Goal: Task Accomplishment & Management: Manage account settings

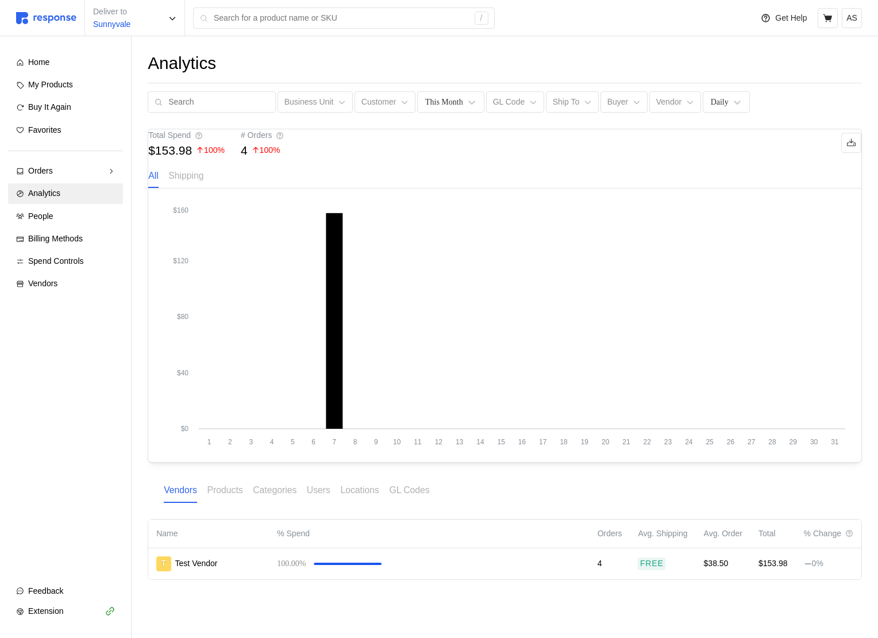
click at [70, 182] on div "Home My Products Buy It Again Favorites Orders Needs Review Processing Complete…" at bounding box center [65, 173] width 115 height 242
click at [70, 178] on link "Orders" at bounding box center [65, 171] width 115 height 21
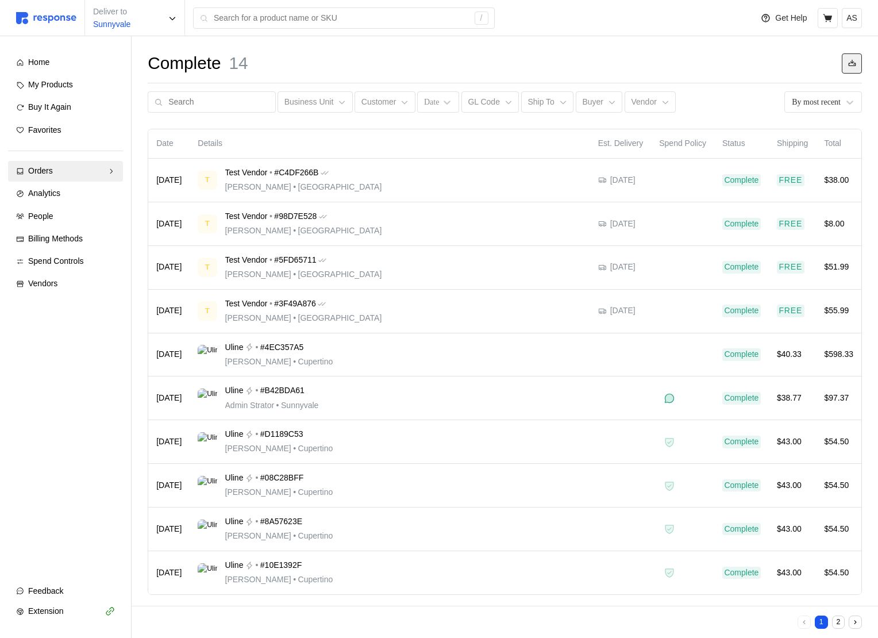
click at [853, 66] on icon at bounding box center [851, 63] width 7 height 6
click at [596, 43] on div "Complete 14 Business Unit Customer Date GL Code Ship To Buyer Vendor By most re…" at bounding box center [505, 339] width 746 height 607
click at [847, 68] on button at bounding box center [852, 63] width 20 height 20
click at [848, 66] on icon at bounding box center [852, 63] width 8 height 8
click at [850, 57] on button at bounding box center [852, 63] width 20 height 20
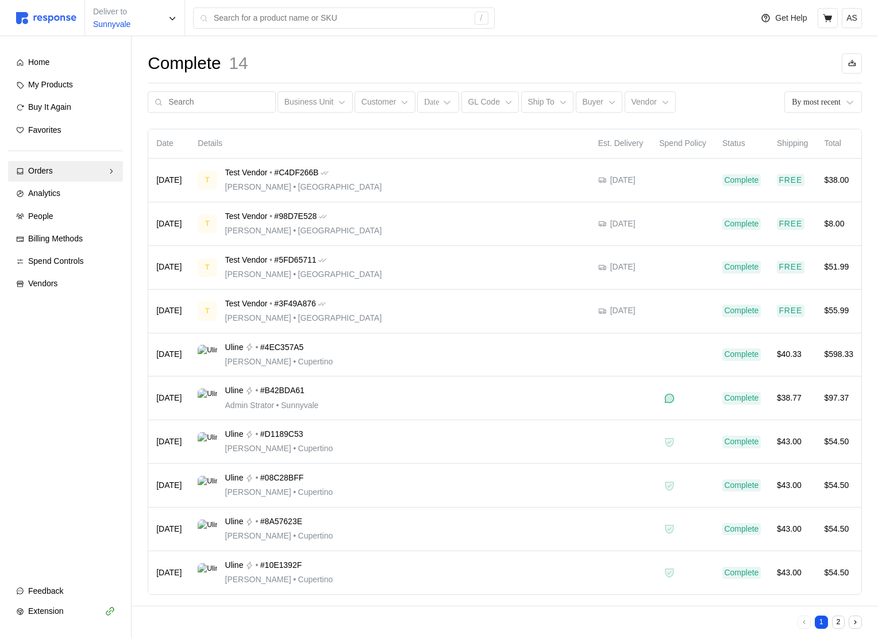
click at [587, 49] on div "Complete 14 Business Unit Customer Date GL Code Ship To Buyer Vendor By most re…" at bounding box center [505, 339] width 746 height 607
click at [851, 56] on button at bounding box center [852, 63] width 20 height 20
click at [852, 56] on button at bounding box center [852, 63] width 20 height 20
click at [855, 70] on button at bounding box center [852, 63] width 20 height 20
click at [856, 70] on button at bounding box center [852, 63] width 20 height 20
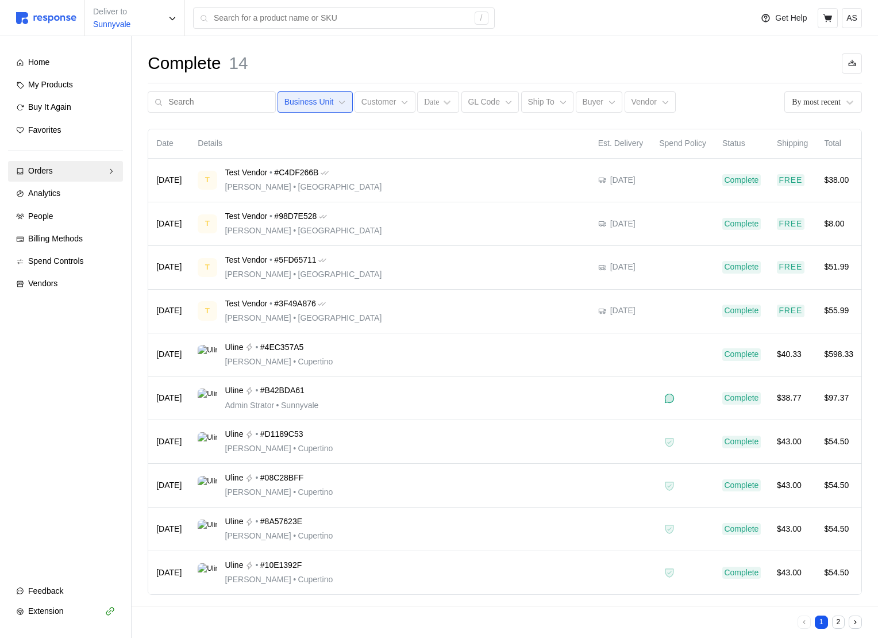
click at [324, 104] on button "Business Unit" at bounding box center [315, 102] width 75 height 22
click at [520, 78] on div "Complete 14 Business Unit Customer Date GL Code Ship To Buyer Vendor By most re…" at bounding box center [505, 82] width 714 height 60
click at [60, 195] on span "Analytics" at bounding box center [44, 192] width 32 height 9
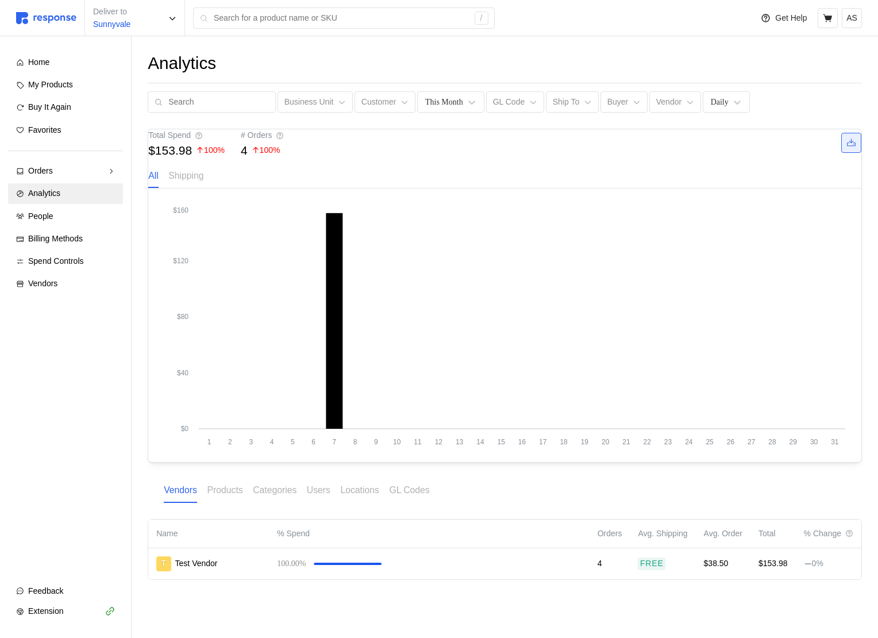
click at [846, 148] on icon at bounding box center [851, 143] width 10 height 10
click at [852, 63] on div "Analytics" at bounding box center [505, 63] width 714 height 22
click at [59, 167] on div "Orders" at bounding box center [65, 171] width 75 height 13
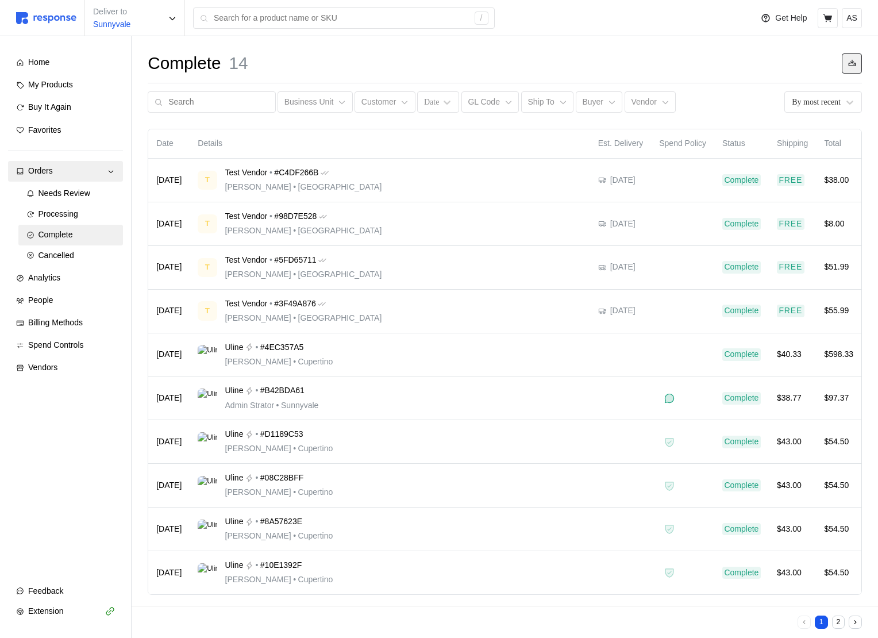
click at [855, 60] on icon at bounding box center [852, 63] width 8 height 8
click at [493, 52] on div "Complete 14" at bounding box center [505, 63] width 714 height 22
click at [856, 60] on icon at bounding box center [852, 63] width 8 height 8
click at [505, 102] on icon at bounding box center [509, 102] width 8 height 8
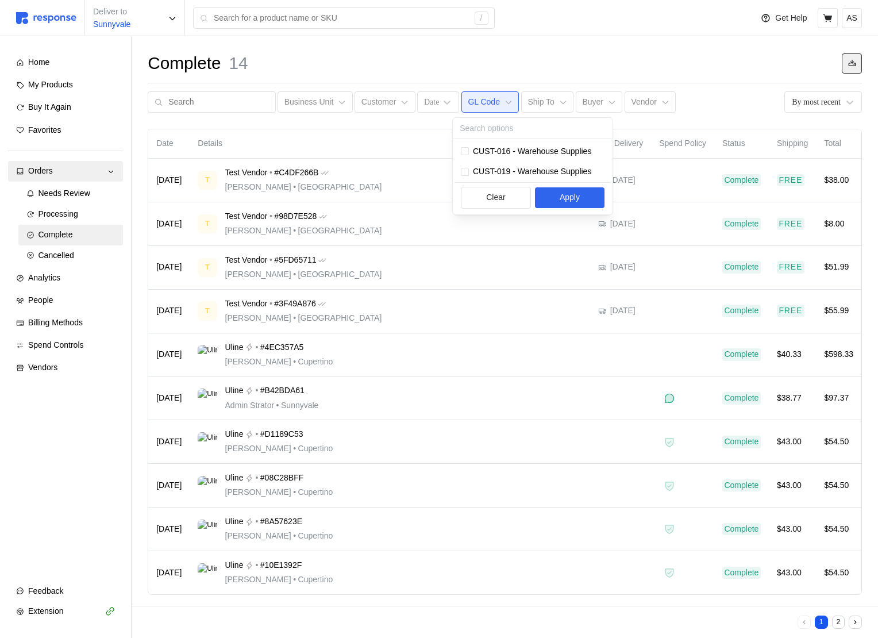
click at [560, 64] on div "Complete 14" at bounding box center [505, 63] width 714 height 22
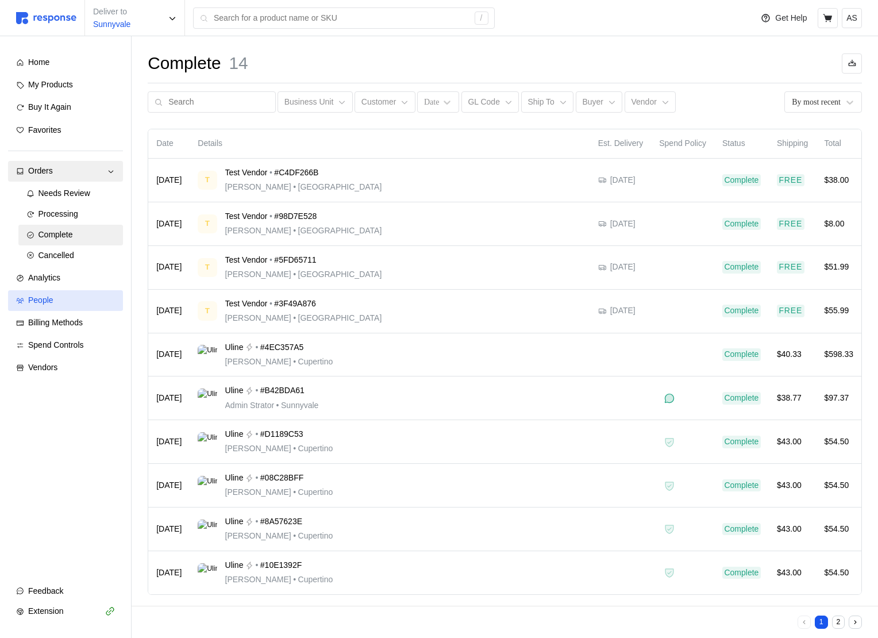
click at [60, 305] on div "People" at bounding box center [71, 300] width 87 height 13
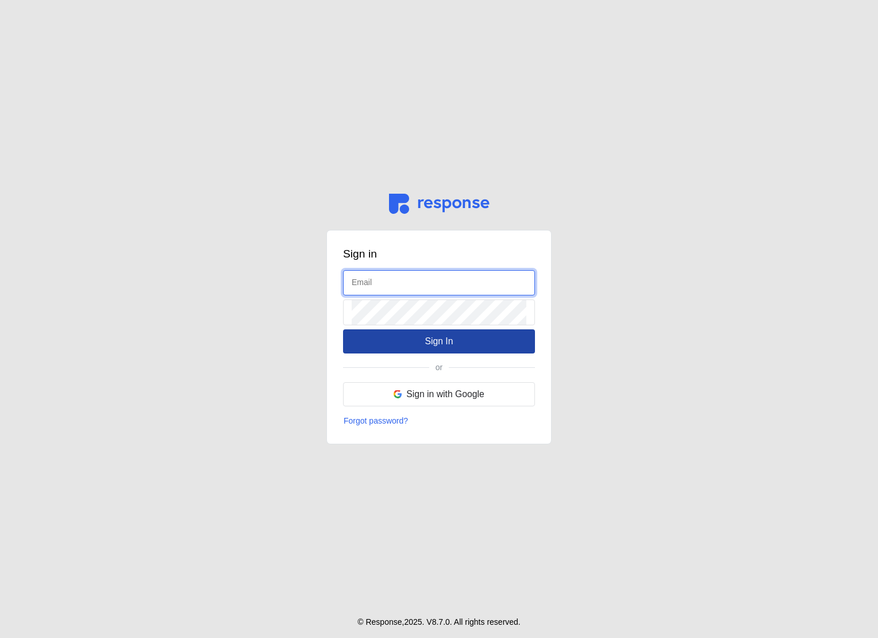
type input "[EMAIL_ADDRESS][DOMAIN_NAME]"
click at [432, 340] on p "Sign In" at bounding box center [439, 341] width 28 height 14
click at [411, 338] on button "Sign In" at bounding box center [439, 341] width 192 height 24
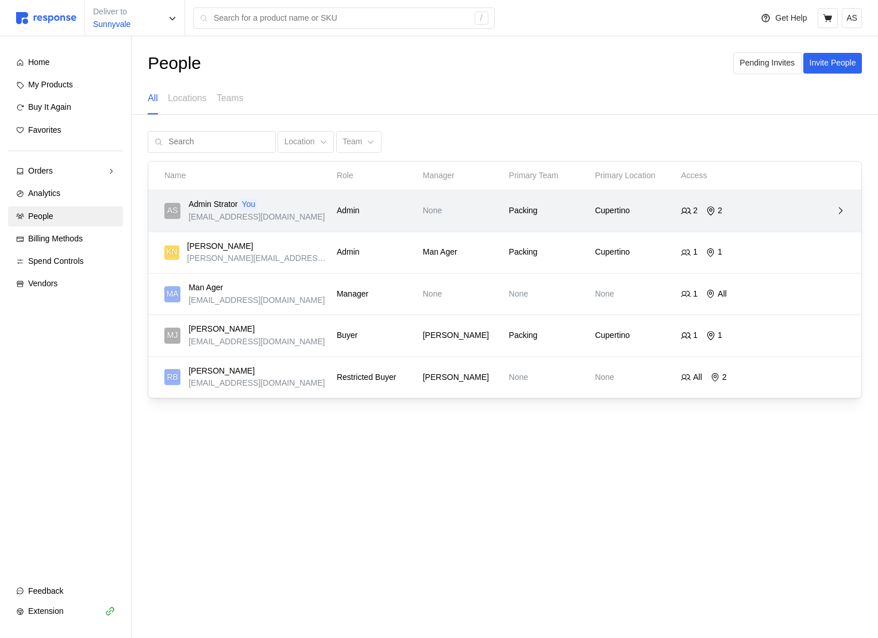
click at [777, 220] on div "AS Admin Strator You admin@tryresponse.com Admin None Packing Cupertino 2 2" at bounding box center [504, 210] width 689 height 33
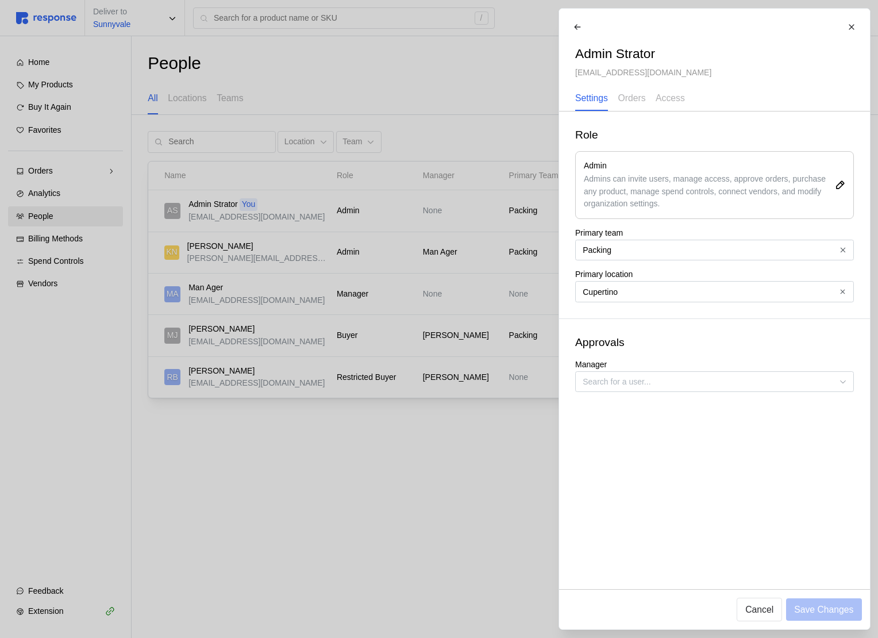
click at [385, 221] on div at bounding box center [439, 319] width 878 height 638
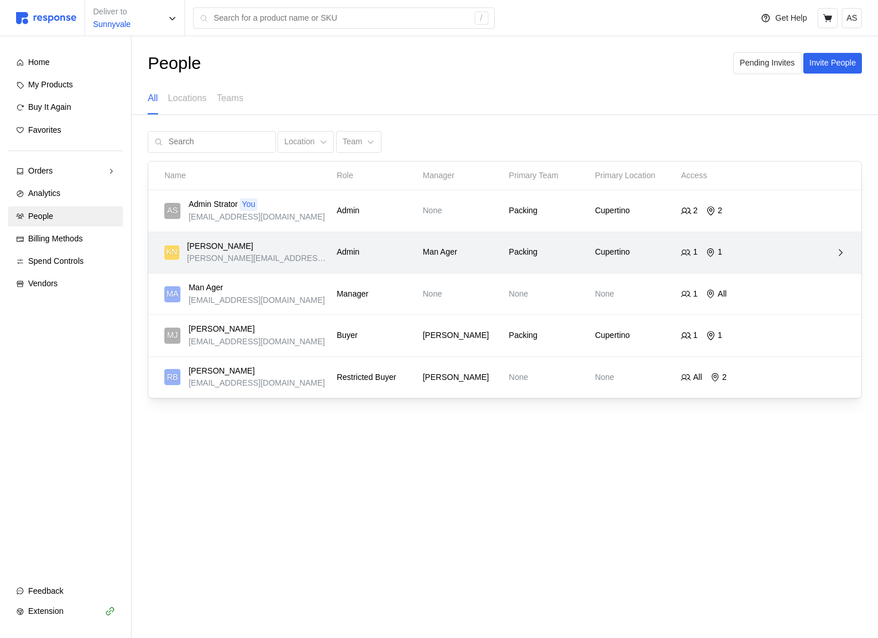
click at [413, 266] on div "KN Kristina Nguyen kristina@tryresponse.com Admin Man Ager Packing Cupertino 1 1" at bounding box center [504, 252] width 689 height 33
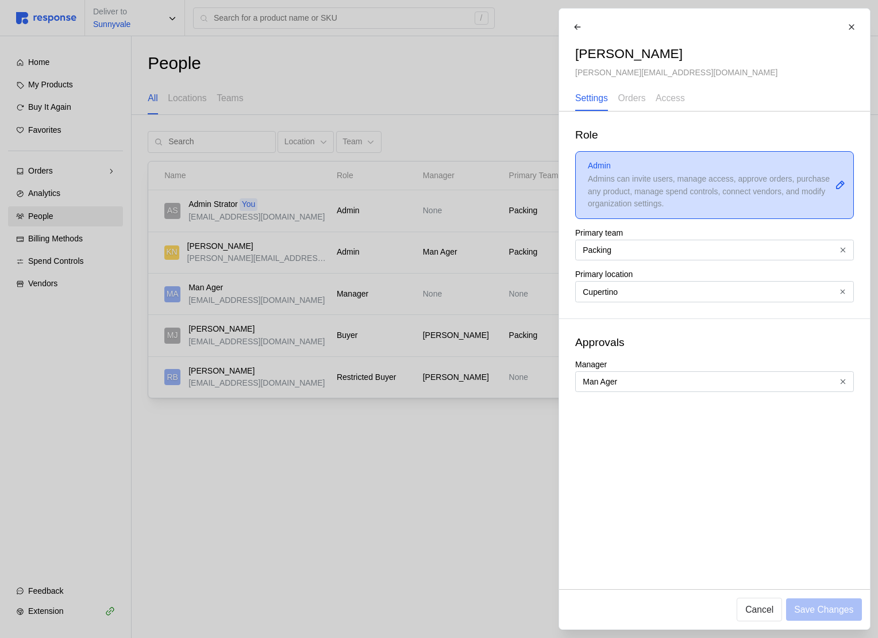
click at [638, 179] on div "Admins can invite users, manage access, approve orders, purchase any product, m…" at bounding box center [709, 191] width 243 height 37
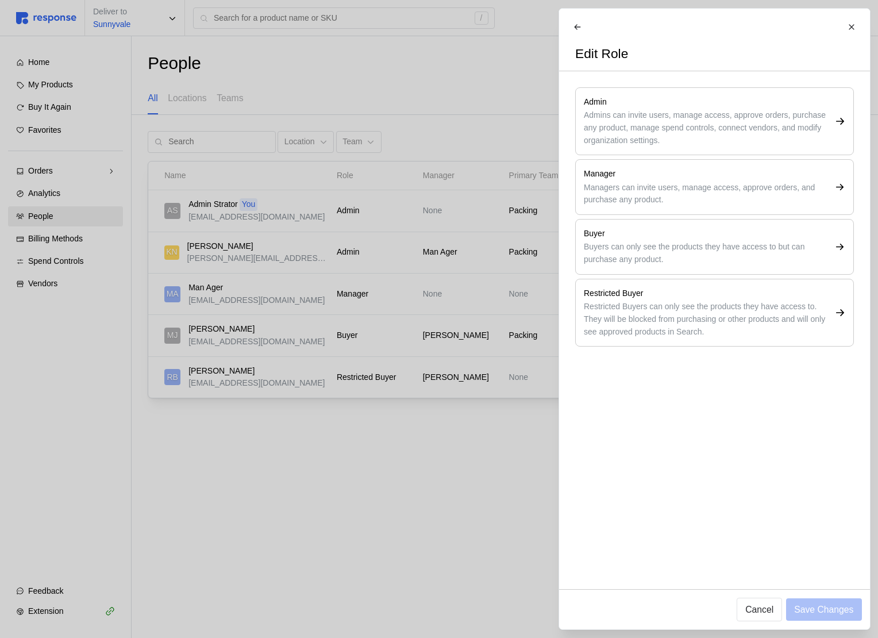
click at [421, 289] on div at bounding box center [439, 319] width 878 height 638
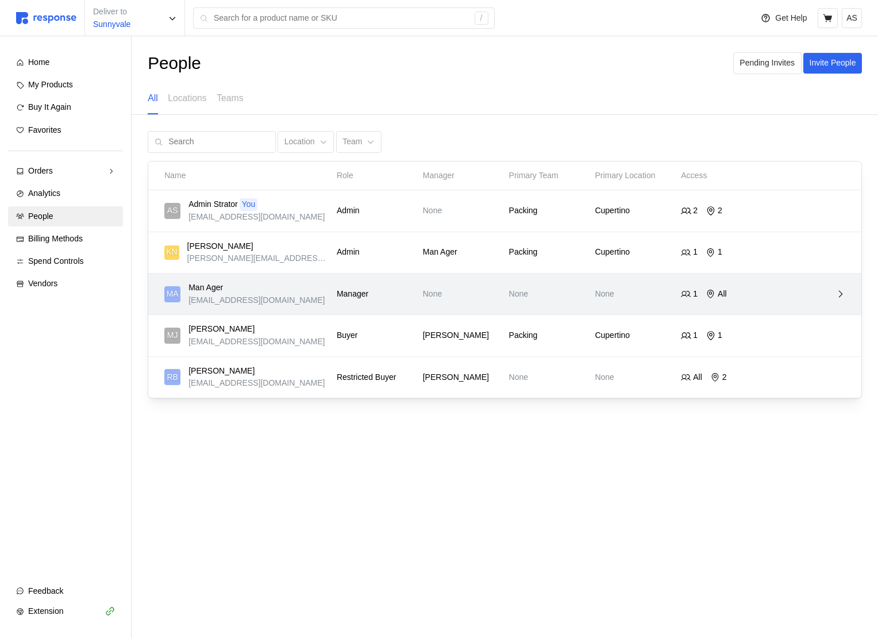
click at [498, 291] on p "None" at bounding box center [462, 294] width 78 height 13
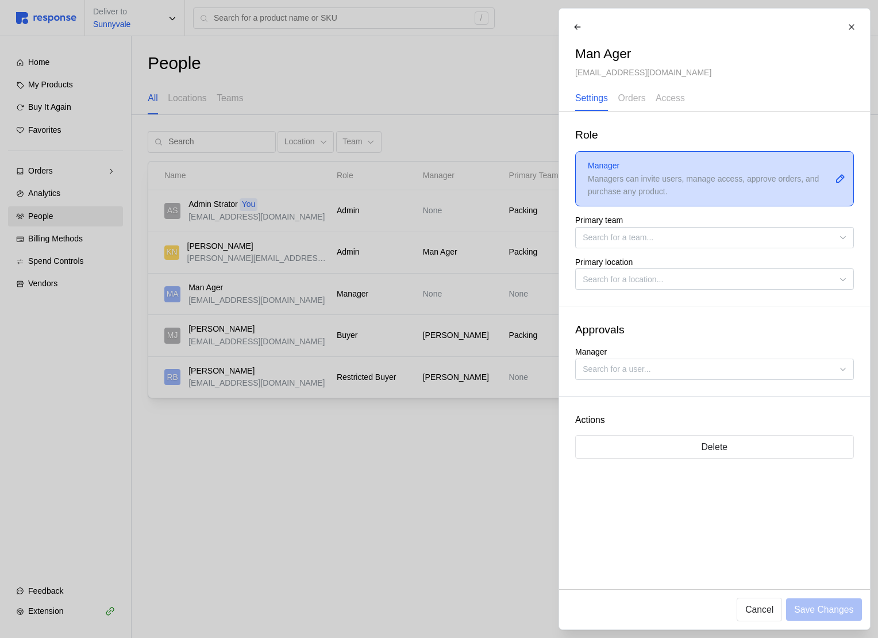
click at [627, 179] on div "Managers can invite users, manage access, approve orders, and purchase any prod…" at bounding box center [709, 185] width 243 height 25
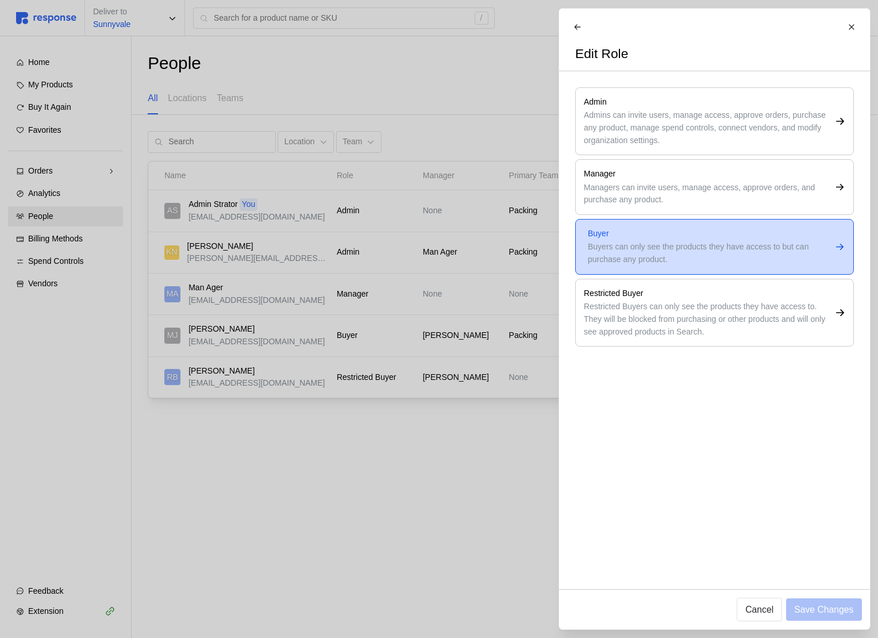
click at [648, 250] on div "Buyers can only see the products they have access to but can purchase any produ…" at bounding box center [709, 253] width 243 height 25
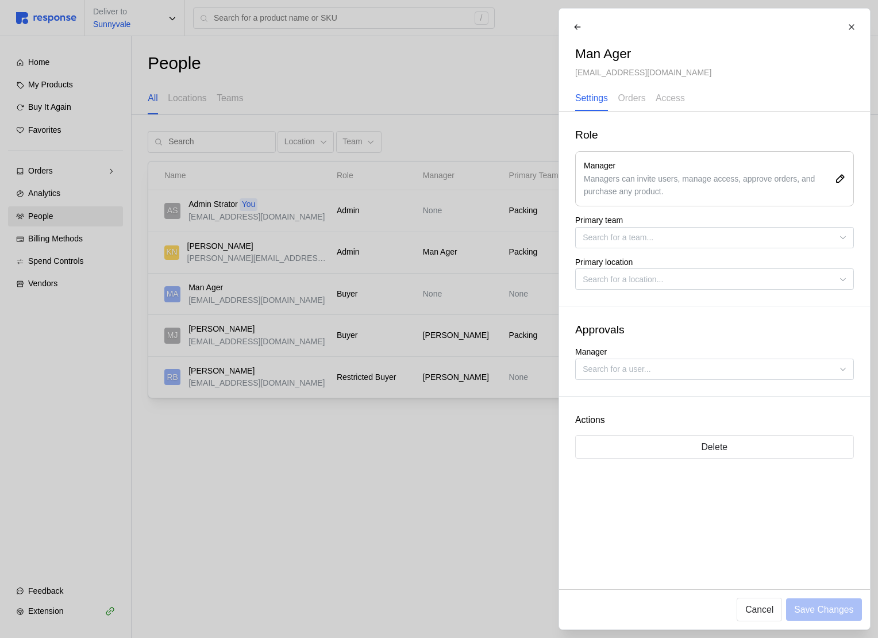
click at [484, 305] on div at bounding box center [439, 319] width 878 height 638
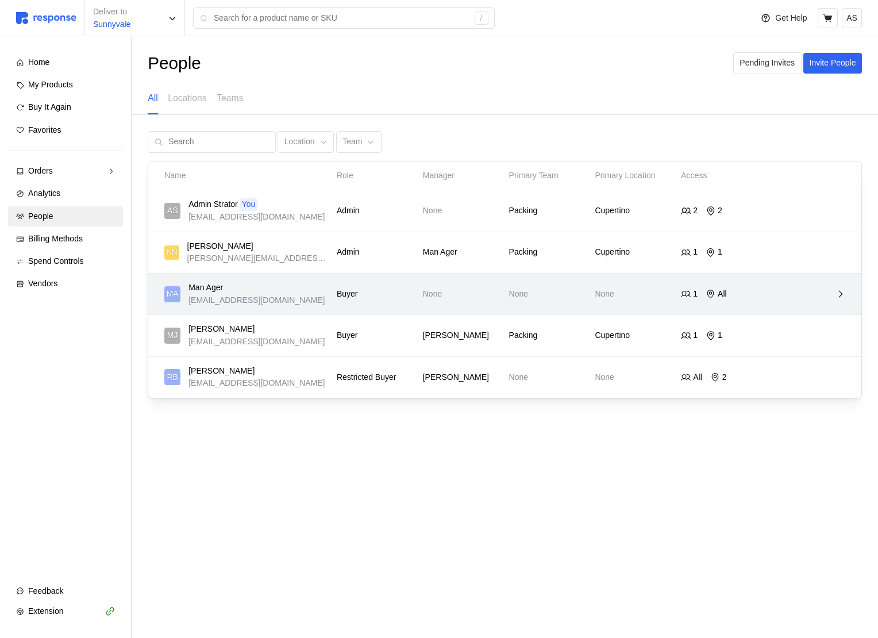
click at [348, 298] on p "Buyer" at bounding box center [376, 294] width 78 height 13
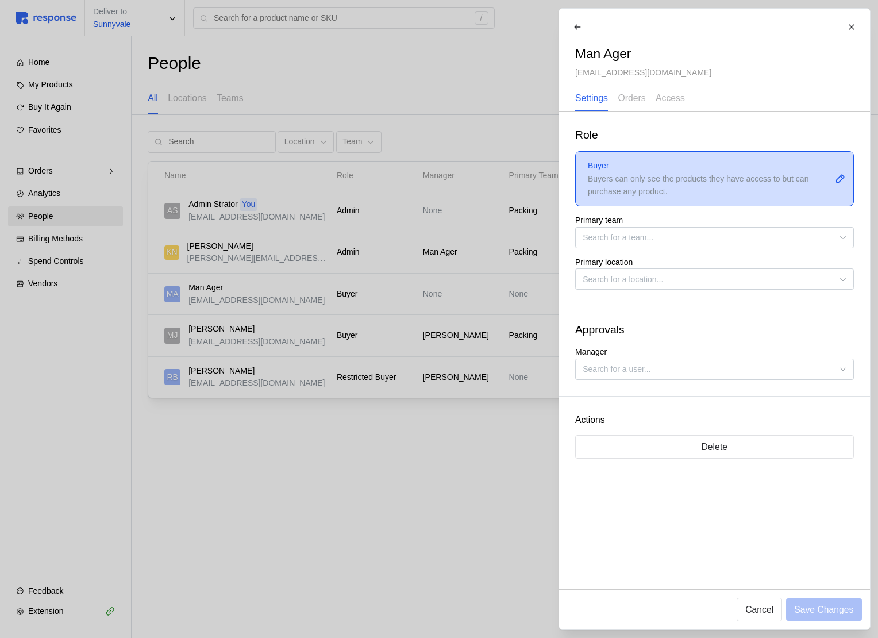
click at [630, 193] on div "Buyers can only see the products they have access to but can purchase any produ…" at bounding box center [709, 185] width 243 height 25
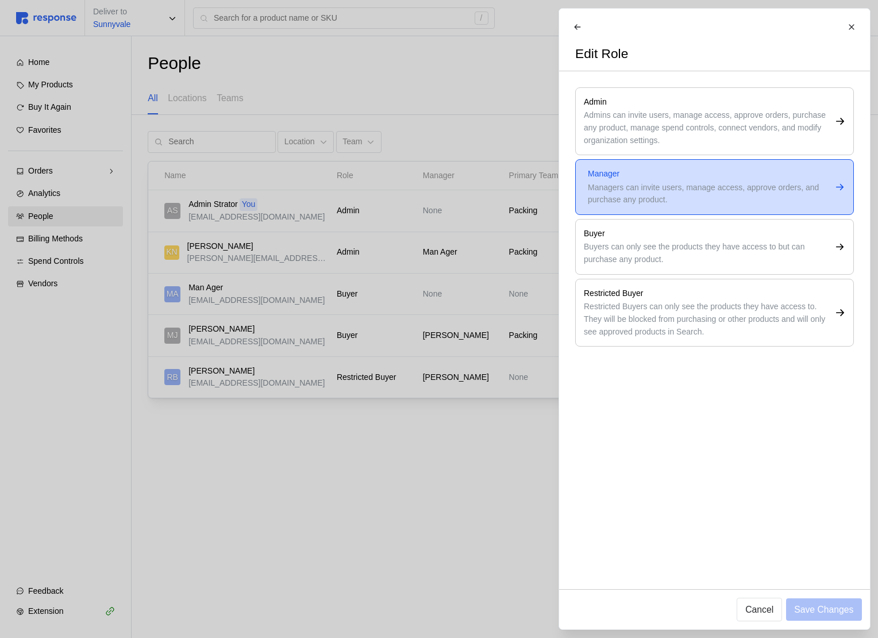
click at [640, 190] on div "Managers can invite users, manage access, approve orders, and purchase any prod…" at bounding box center [709, 194] width 243 height 25
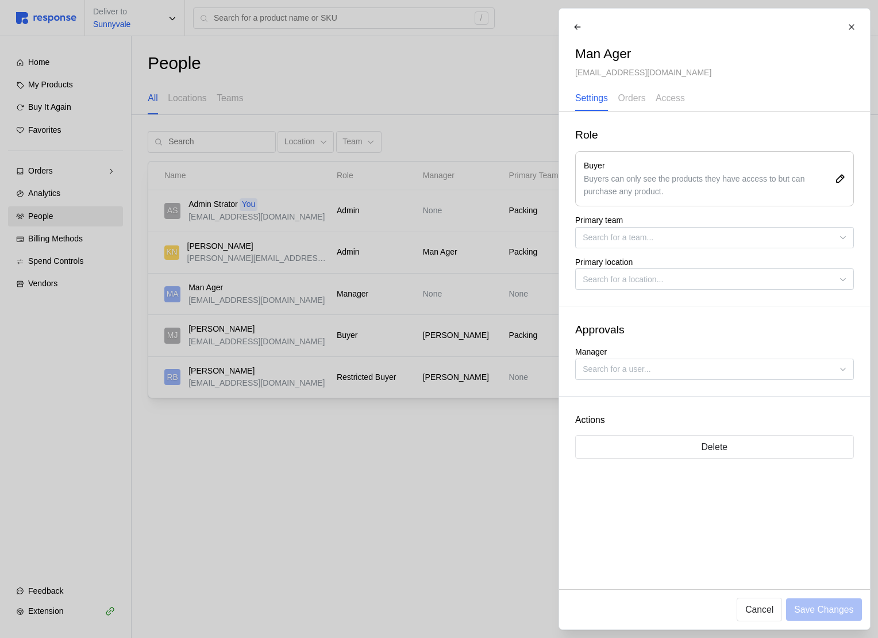
click at [413, 369] on div at bounding box center [439, 319] width 878 height 638
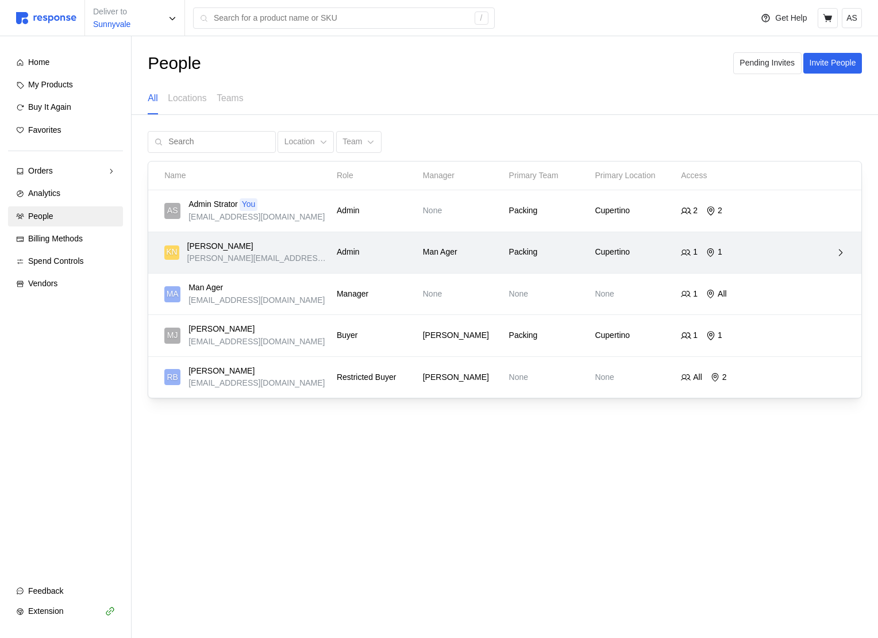
click at [295, 258] on div "KN Kristina Nguyen kristina@tryresponse.com" at bounding box center [246, 252] width 164 height 25
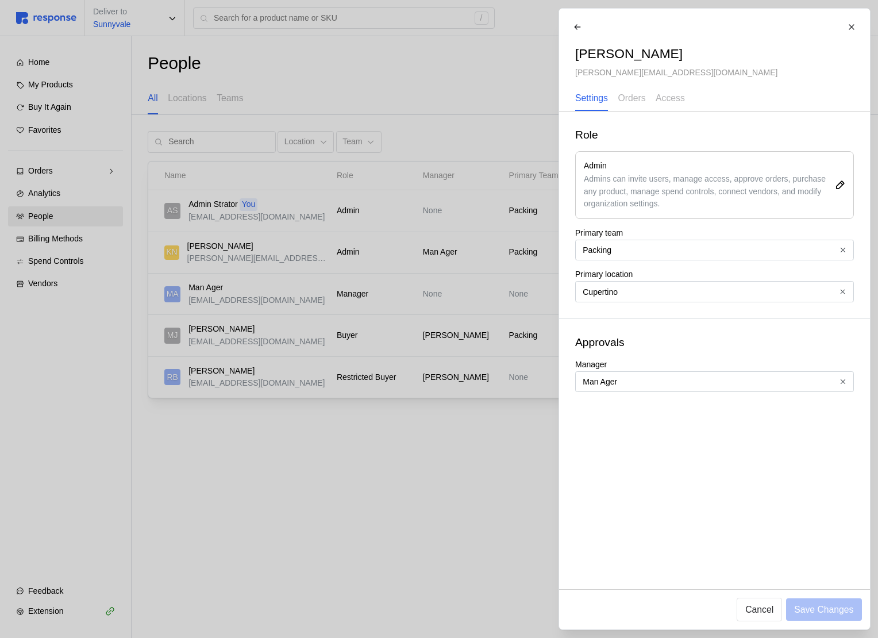
click at [454, 313] on div at bounding box center [439, 319] width 878 height 638
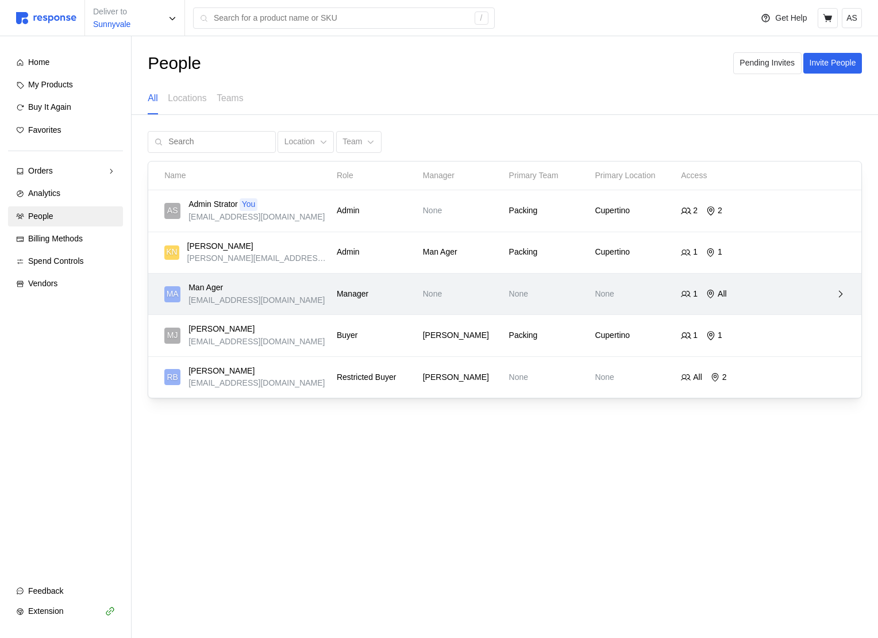
click at [418, 305] on div "MA Man Ager manager@tryresponse.com Manager None None None 1 All" at bounding box center [504, 294] width 689 height 33
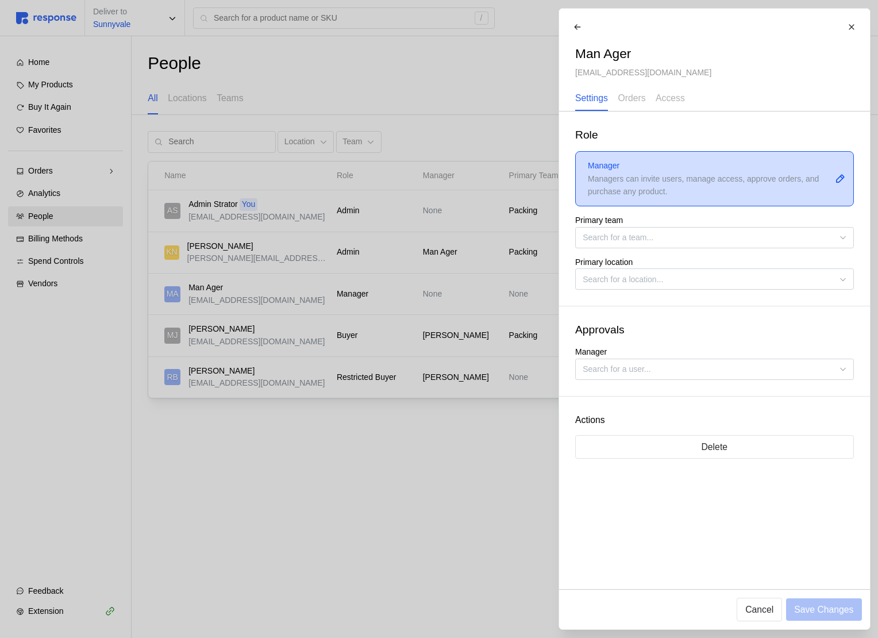
click at [664, 194] on div "Managers can invite users, manage access, approve orders, and purchase any prod…" at bounding box center [709, 185] width 243 height 25
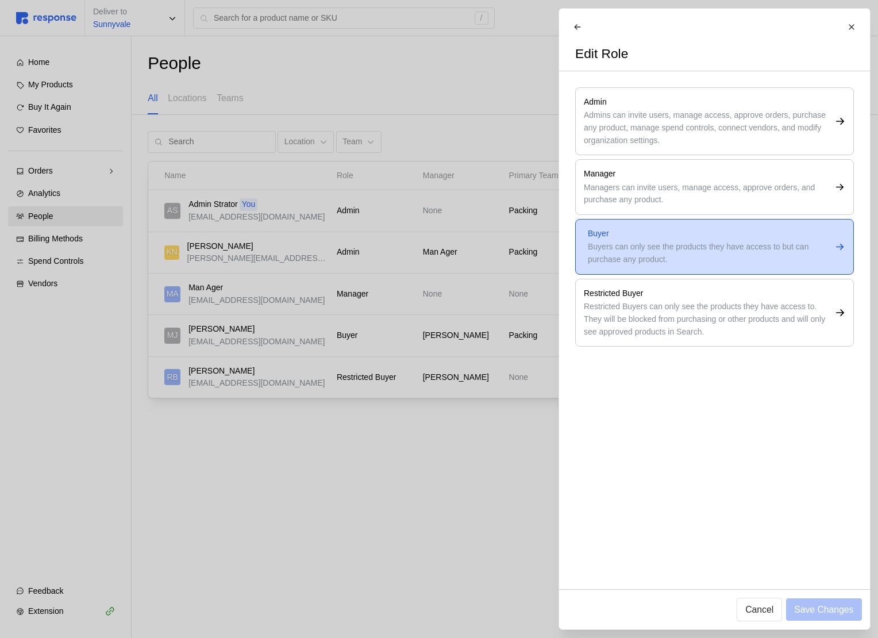
click at [626, 254] on div "Buyers can only see the products they have access to but can purchase any produ…" at bounding box center [709, 253] width 243 height 25
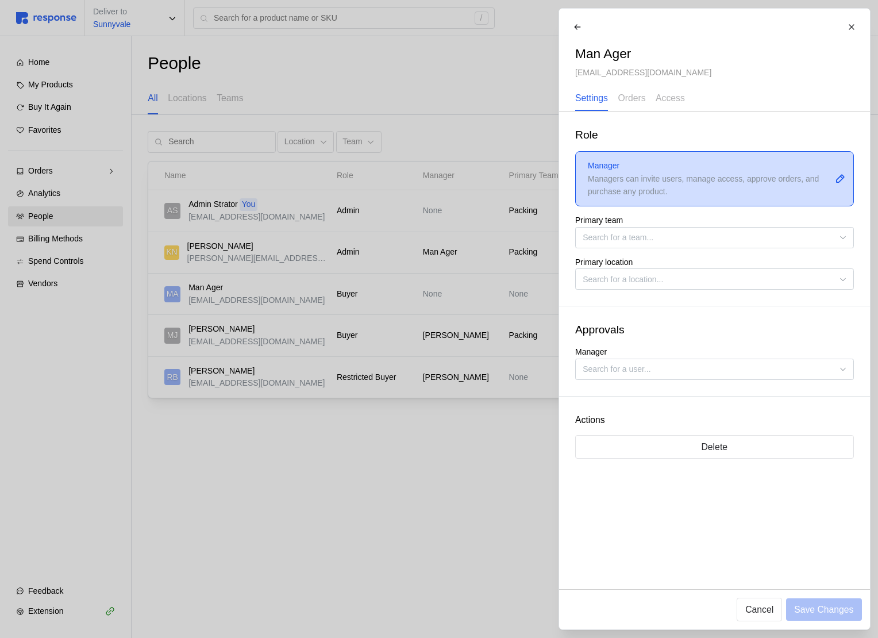
click at [635, 197] on div "Managers can invite users, manage access, approve orders, and purchase any prod…" at bounding box center [709, 185] width 243 height 25
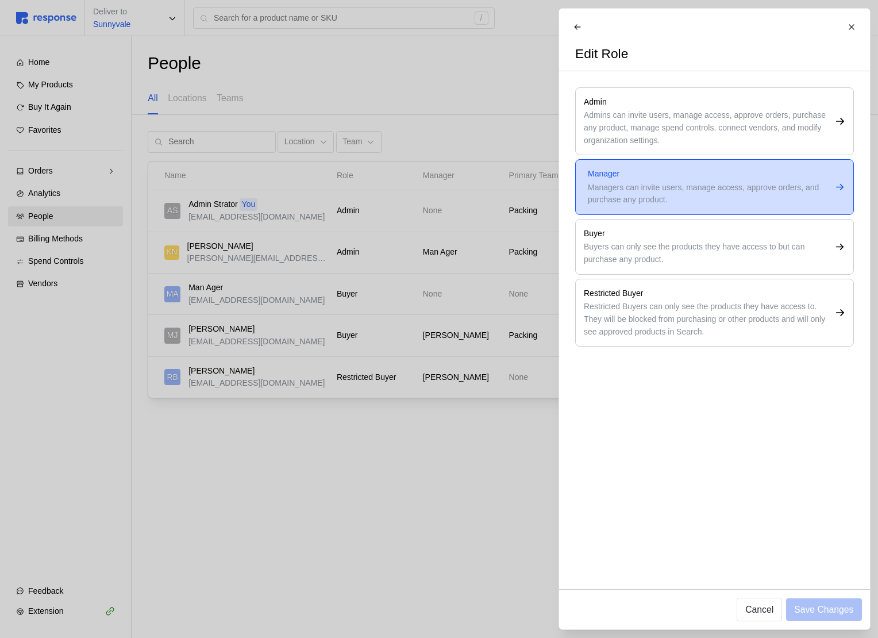
click at [633, 206] on div "Manager Managers can invite users, manage access, approve orders, and purchase …" at bounding box center [714, 187] width 279 height 56
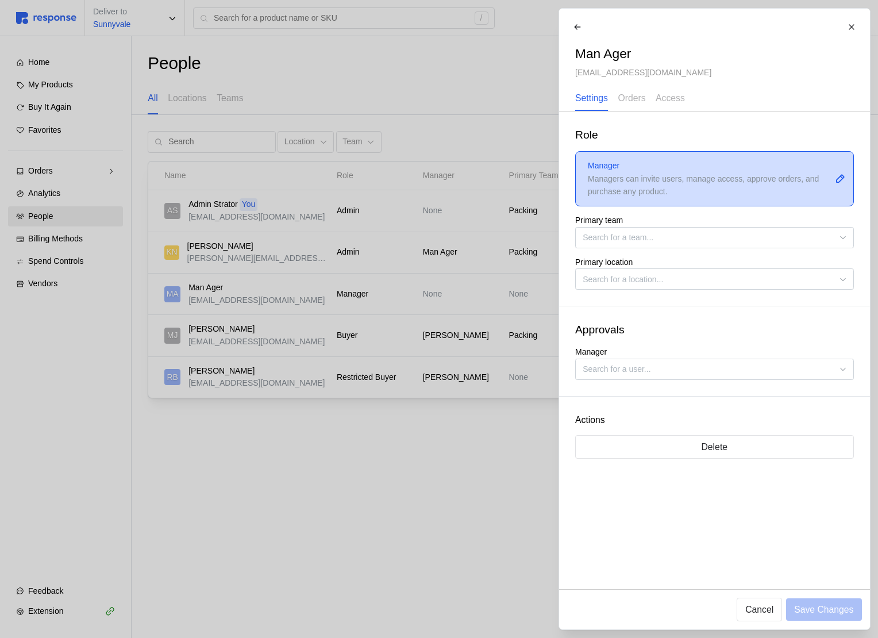
click at [659, 190] on div "Managers can invite users, manage access, approve orders, and purchase any prod…" at bounding box center [709, 185] width 243 height 25
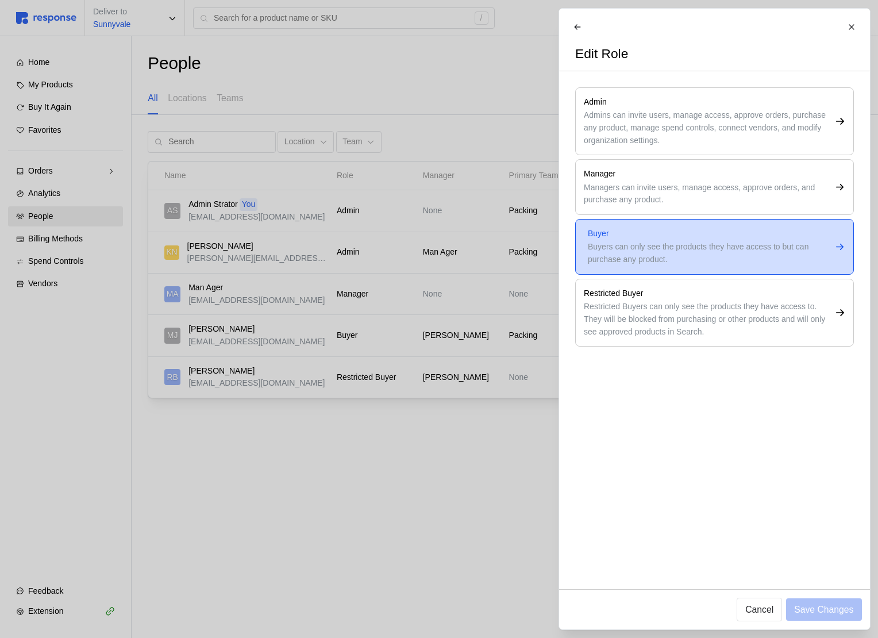
click at [638, 237] on p "Buyer" at bounding box center [709, 234] width 243 height 13
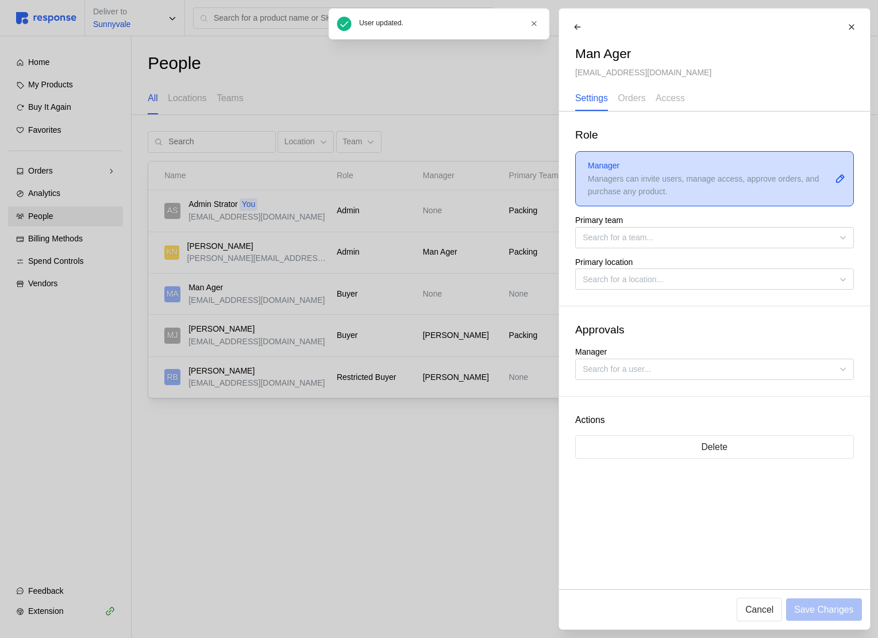
click at [680, 187] on div "Managers can invite users, manage access, approve orders, and purchase any prod…" at bounding box center [709, 185] width 243 height 25
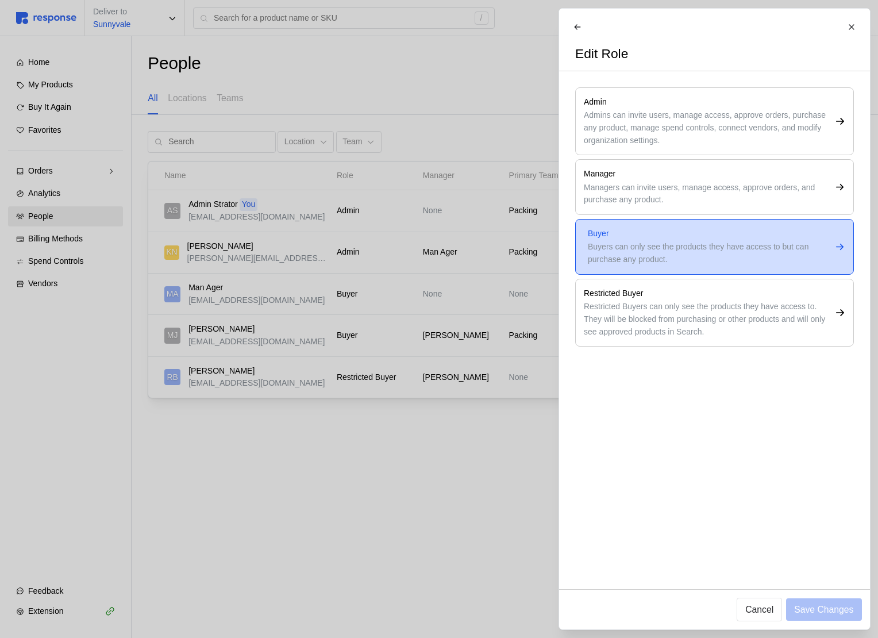
click at [664, 254] on div "Buyers can only see the products they have access to but can purchase any produ…" at bounding box center [709, 253] width 243 height 25
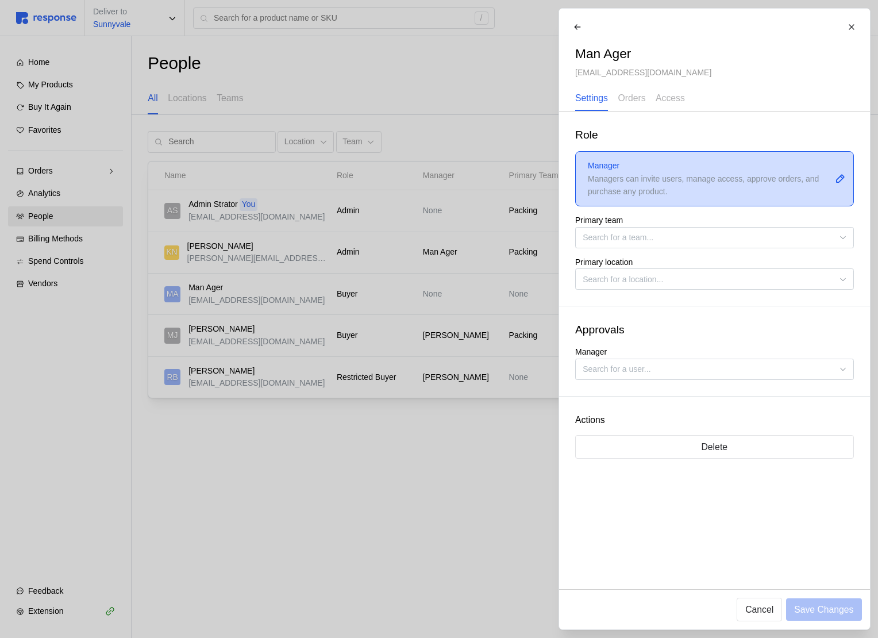
click at [690, 191] on div "Managers can invite users, manage access, approve orders, and purchase any prod…" at bounding box center [709, 185] width 243 height 25
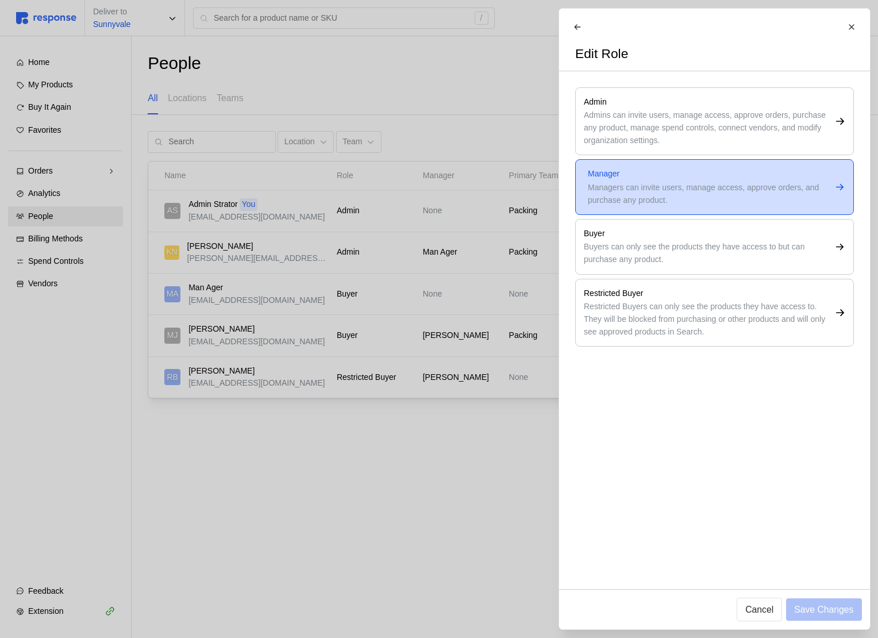
click at [678, 197] on div "Managers can invite users, manage access, approve orders, and purchase any prod…" at bounding box center [709, 194] width 243 height 25
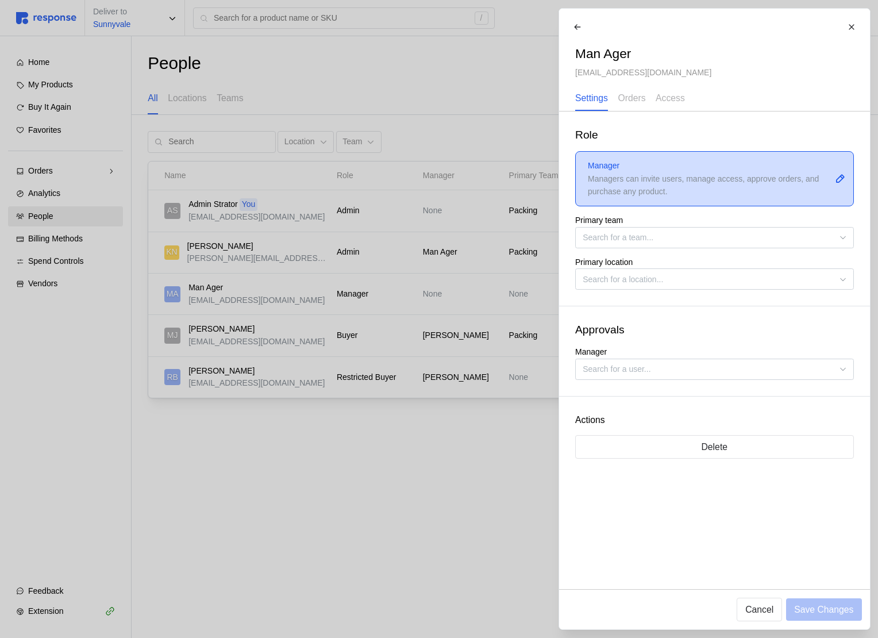
click at [814, 180] on div "Managers can invite users, manage access, approve orders, and purchase any prod…" at bounding box center [709, 185] width 243 height 25
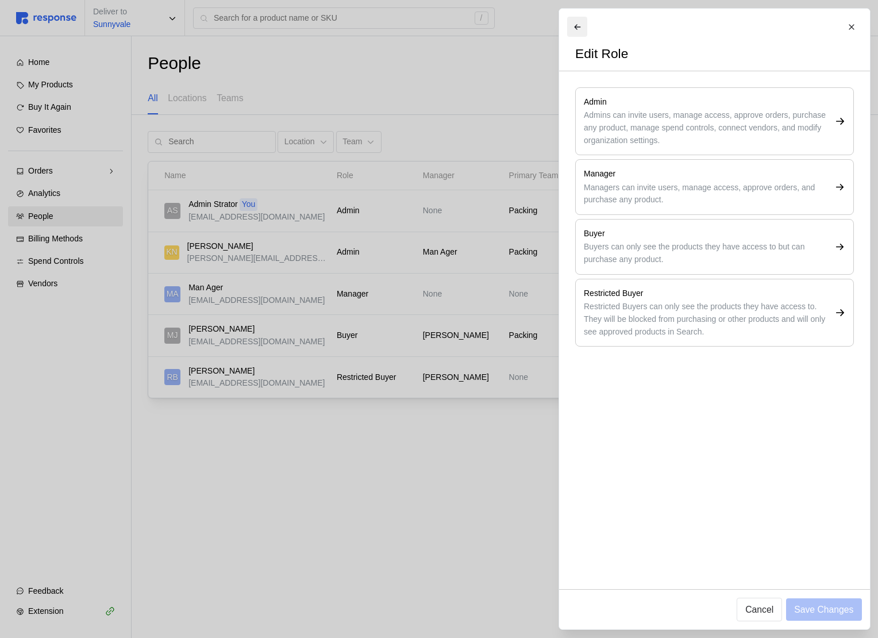
click at [578, 26] on icon at bounding box center [577, 27] width 8 height 8
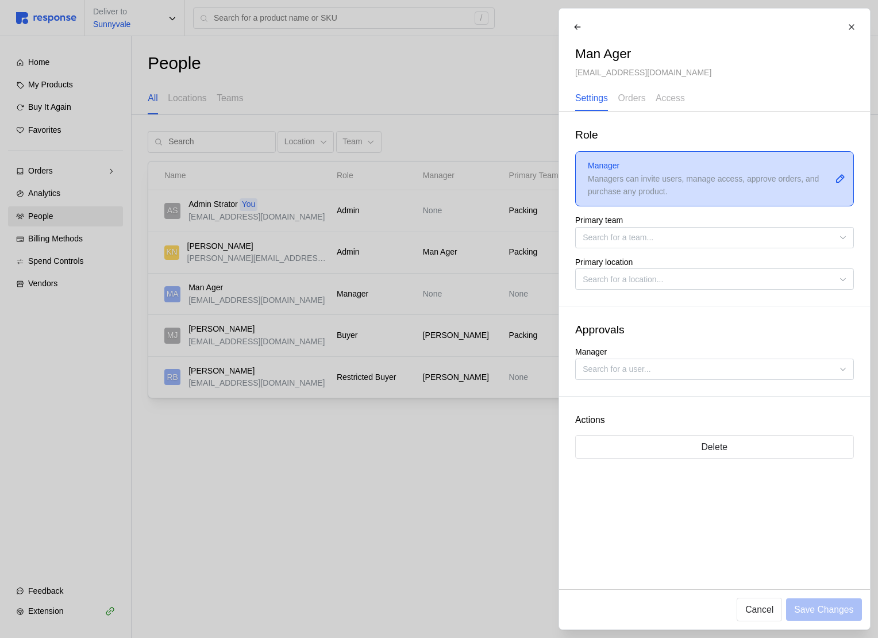
click at [672, 188] on div "Managers can invite users, manage access, approve orders, and purchase any prod…" at bounding box center [709, 185] width 243 height 25
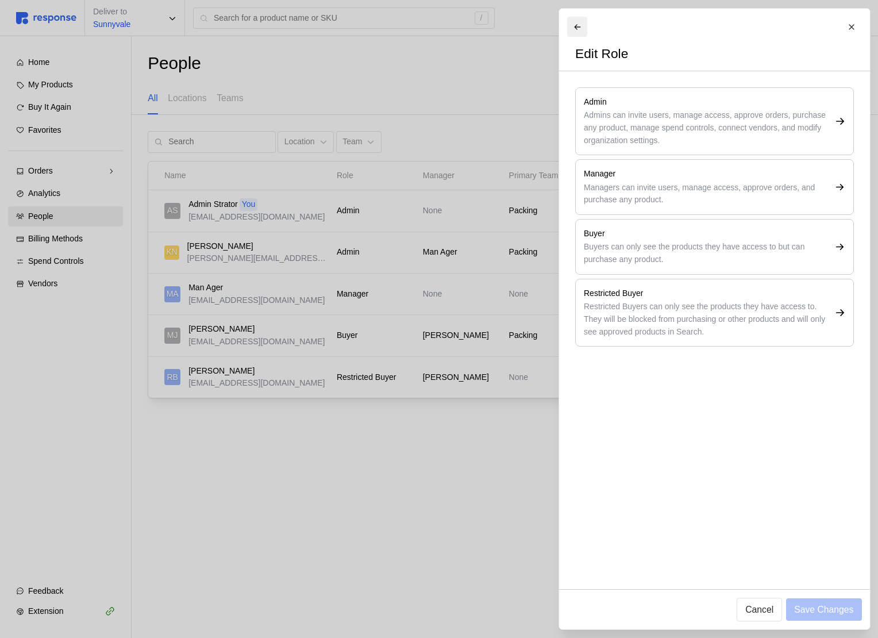
click at [578, 29] on icon at bounding box center [577, 27] width 8 height 8
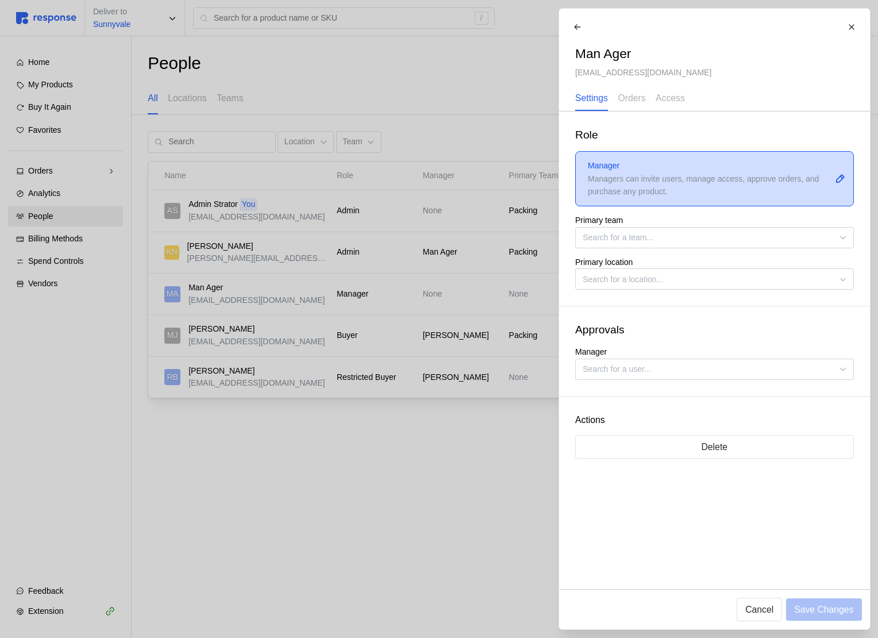
click at [677, 175] on div "Managers can invite users, manage access, approve orders, and purchase any prod…" at bounding box center [709, 185] width 243 height 25
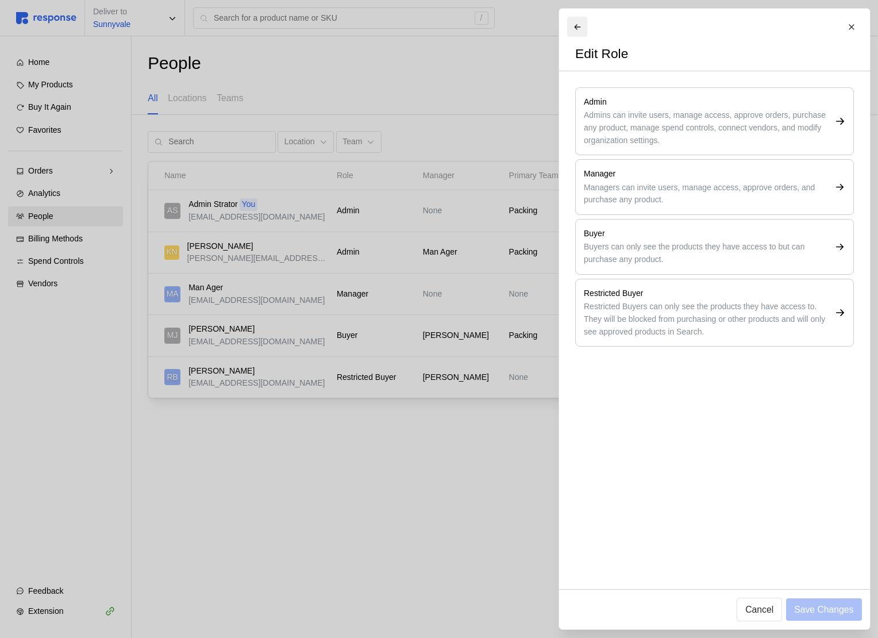
click at [578, 28] on icon at bounding box center [577, 27] width 8 height 8
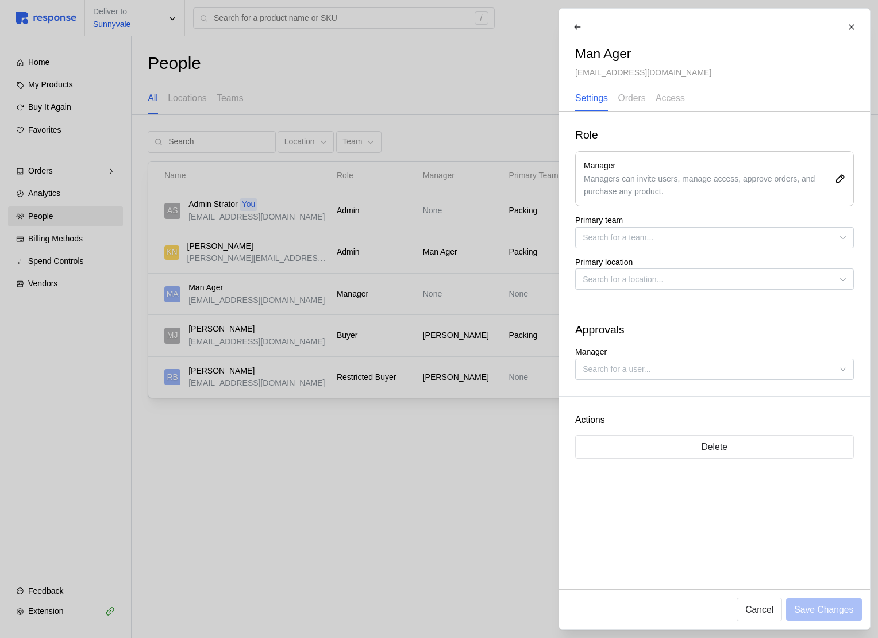
click at [738, 308] on div "Approvals Manager" at bounding box center [714, 350] width 311 height 89
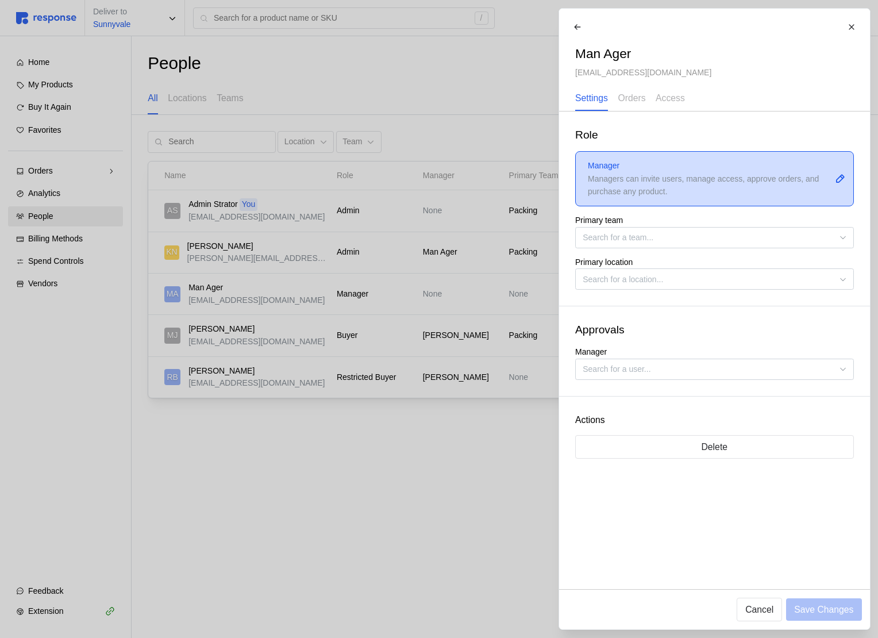
click at [793, 169] on p "Manager" at bounding box center [709, 166] width 243 height 13
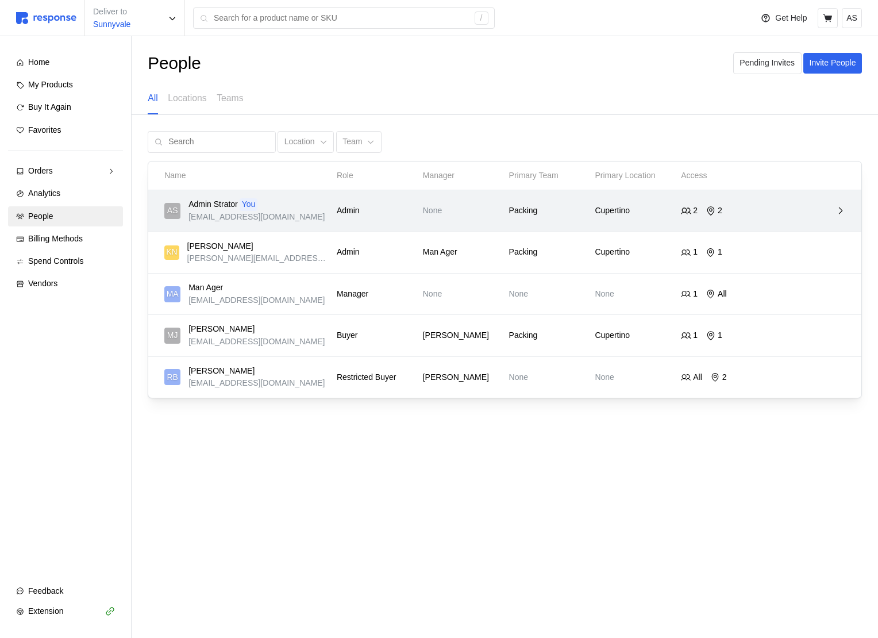
click at [676, 217] on div "Cupertino" at bounding box center [634, 211] width 86 height 21
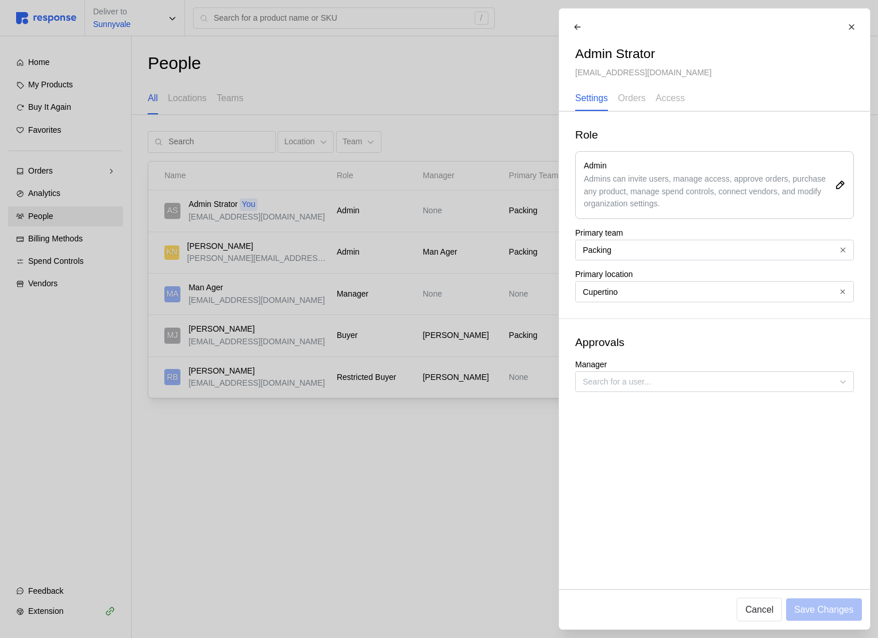
click at [475, 267] on div at bounding box center [439, 319] width 878 height 638
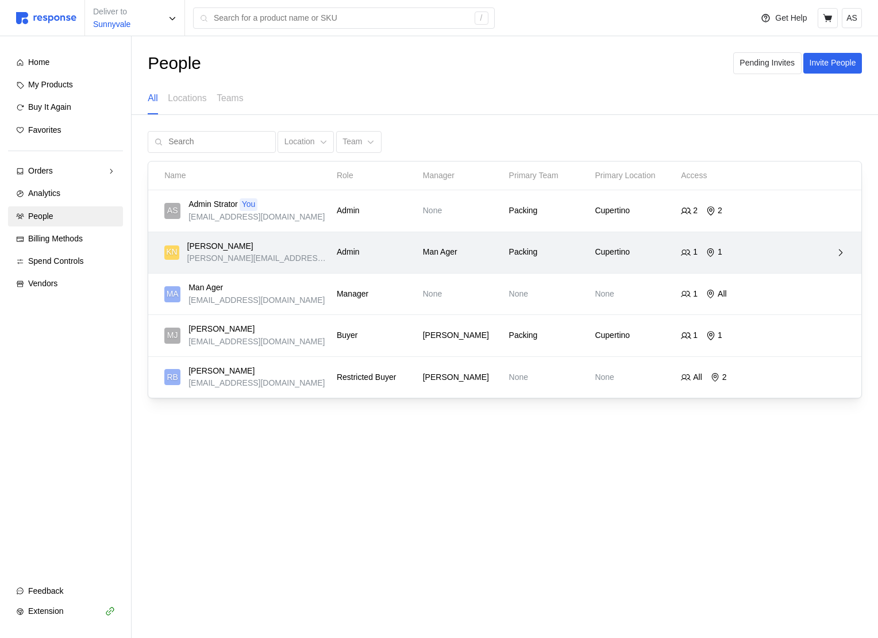
click at [594, 242] on div "Cupertino" at bounding box center [634, 252] width 86 height 21
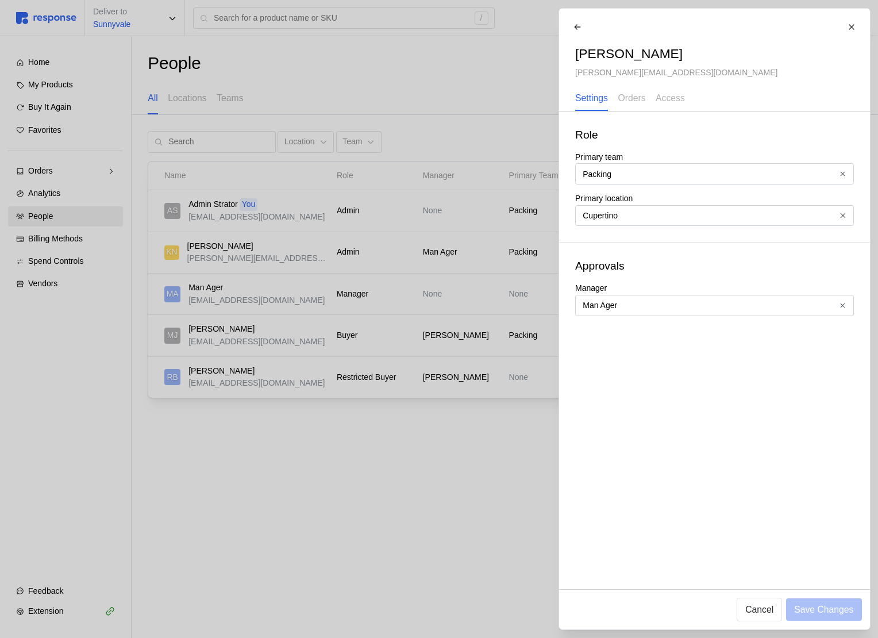
type input "Packing"
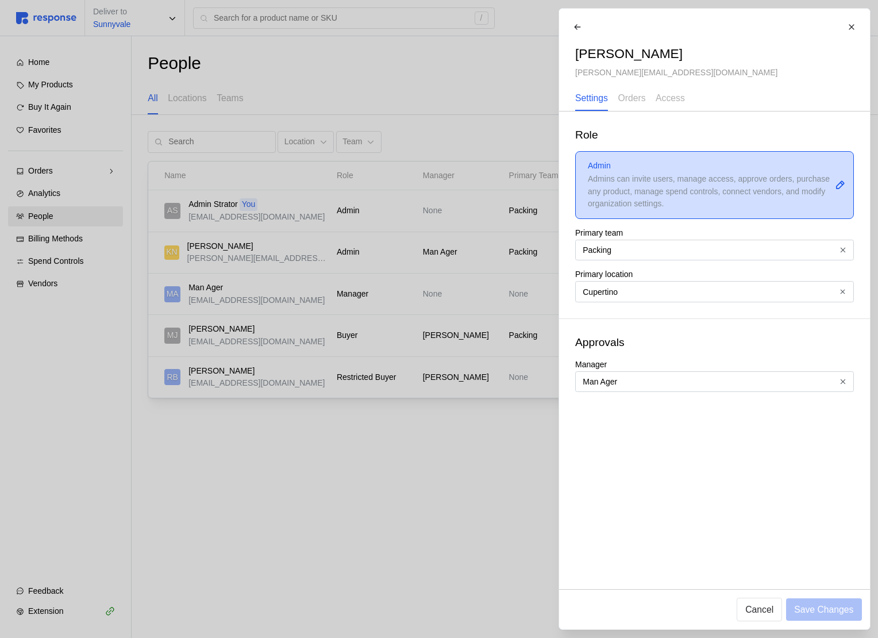
click at [633, 182] on div "Admins can invite users, manage access, approve orders, purchase any product, m…" at bounding box center [709, 191] width 243 height 37
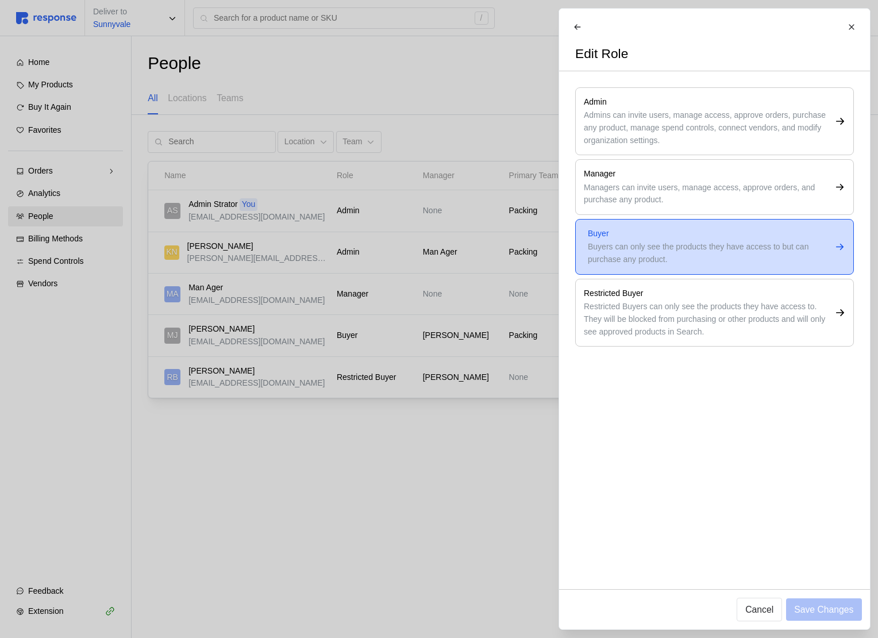
click at [644, 249] on div "Buyers can only see the products they have access to but can purchase any produ…" at bounding box center [709, 253] width 243 height 25
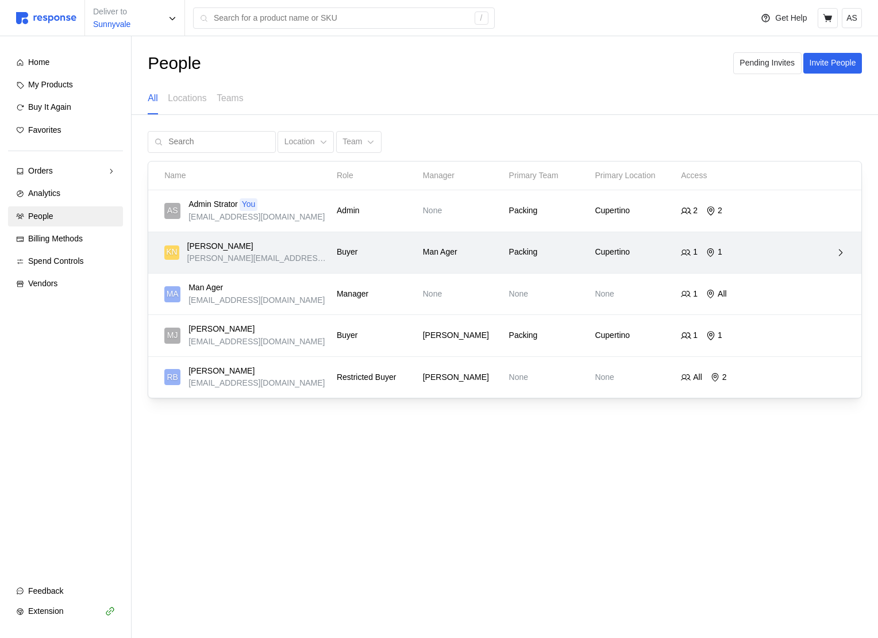
click at [507, 256] on div "Packing" at bounding box center [548, 252] width 86 height 21
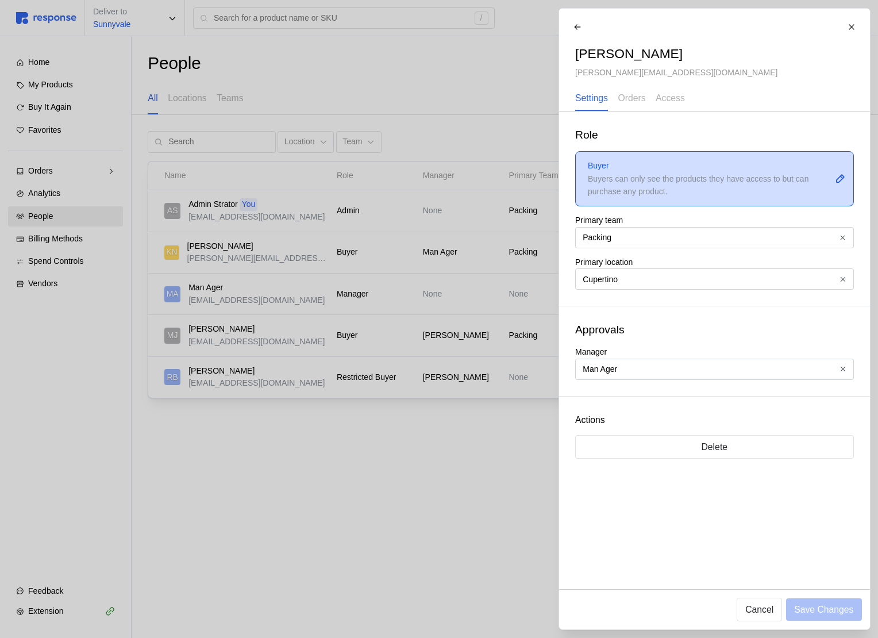
click at [765, 168] on p "Buyer" at bounding box center [709, 166] width 243 height 13
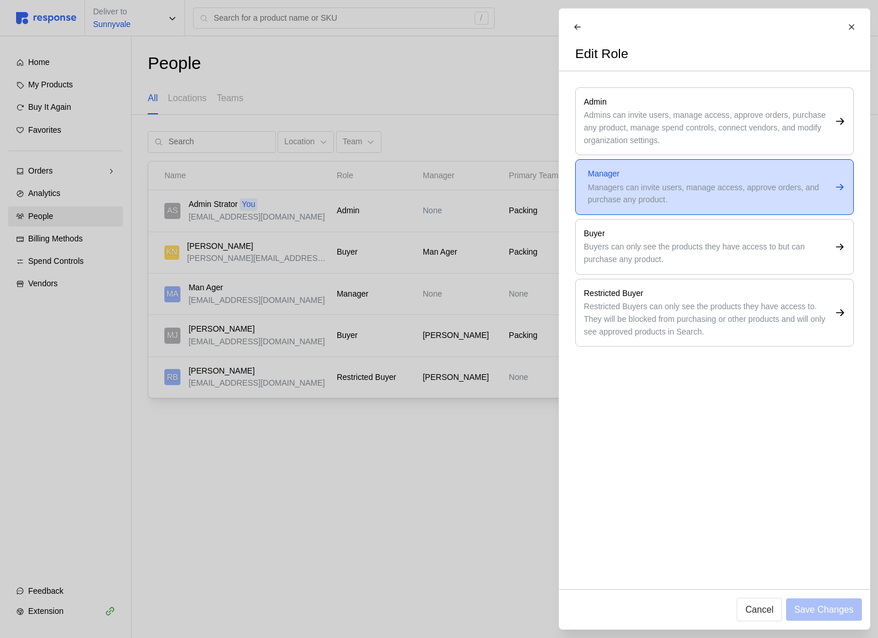
click at [693, 191] on div "Managers can invite users, manage access, approve orders, and purchase any prod…" at bounding box center [709, 194] width 243 height 25
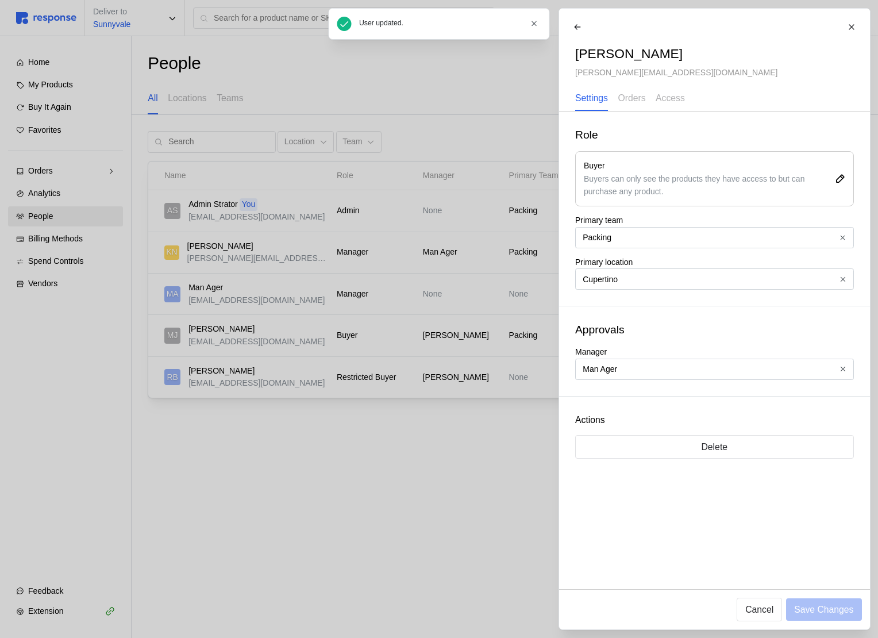
click at [464, 337] on div at bounding box center [439, 319] width 878 height 638
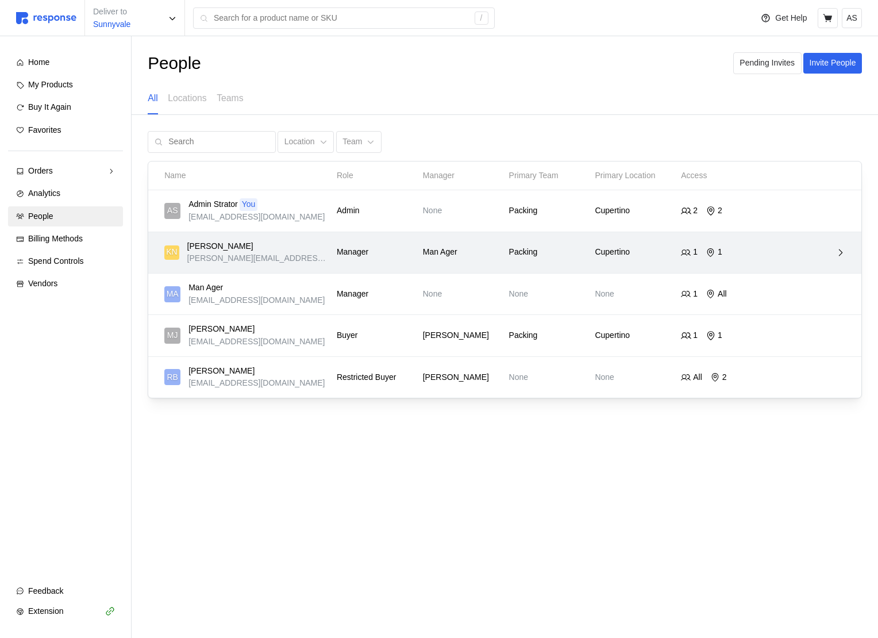
click at [481, 265] on div "KN [PERSON_NAME] [PERSON_NAME][EMAIL_ADDRESS][DOMAIN_NAME] Manager Man Ager Pac…" at bounding box center [504, 252] width 689 height 33
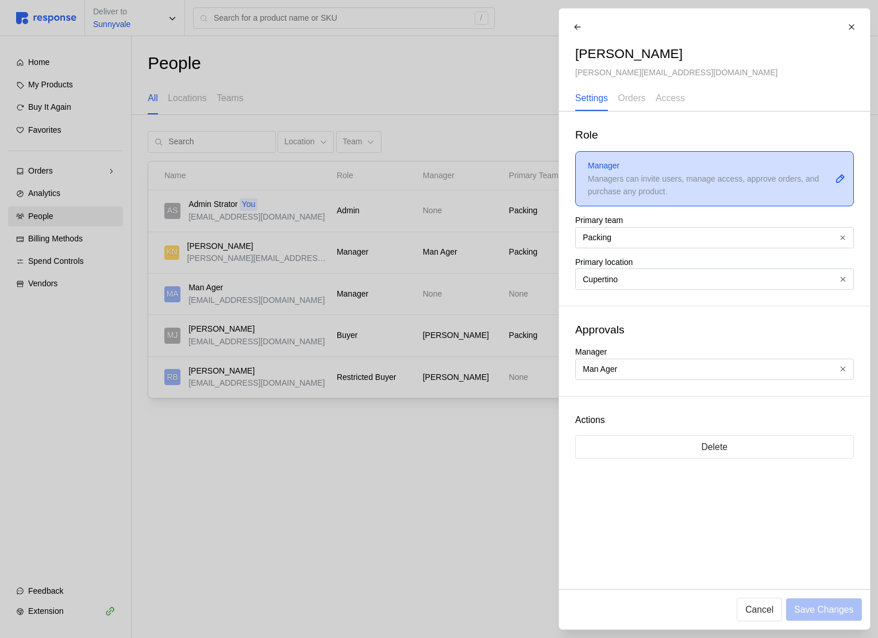
click at [678, 184] on div "Managers can invite users, manage access, approve orders, and purchase any prod…" at bounding box center [709, 185] width 243 height 25
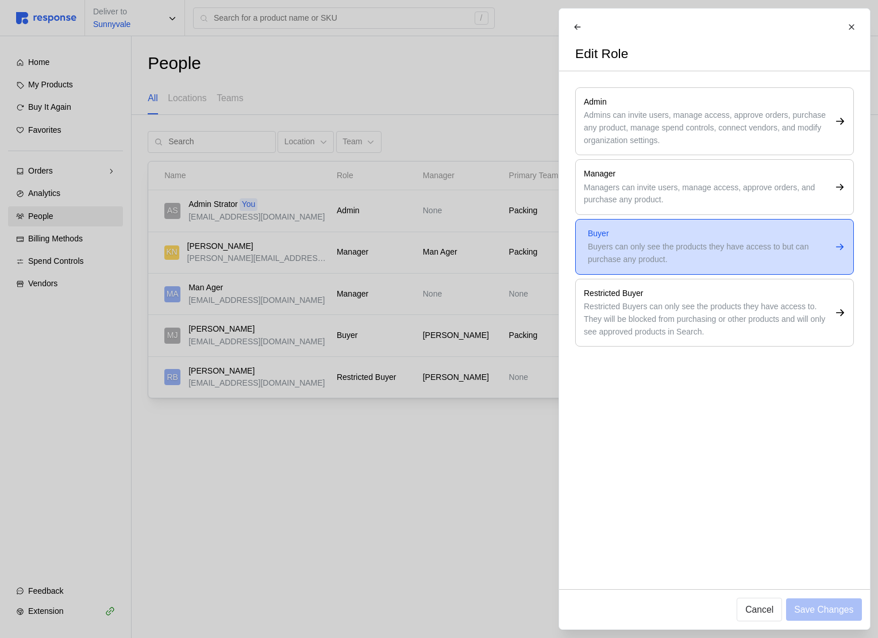
click at [628, 241] on div "Buyers can only see the products they have access to but can purchase any produ…" at bounding box center [709, 253] width 243 height 25
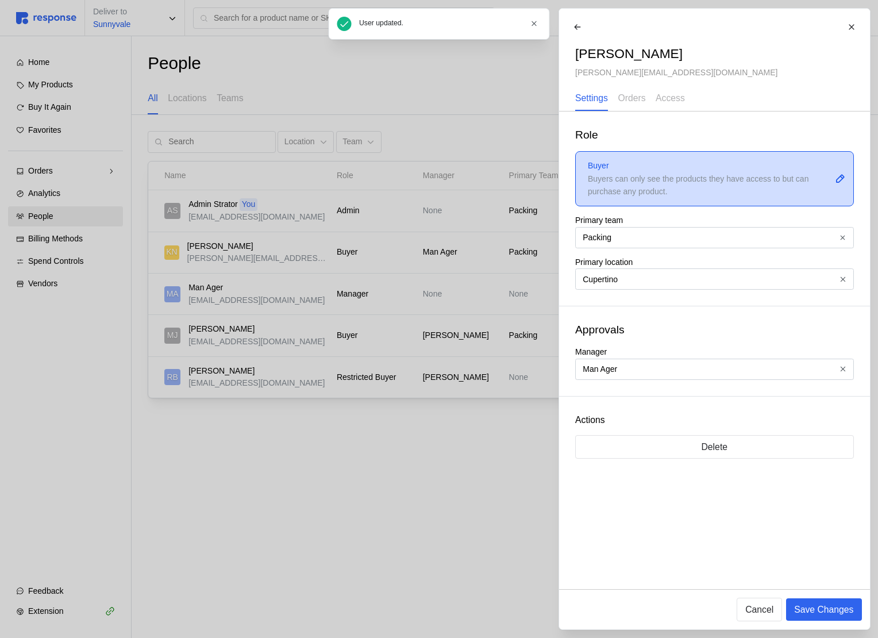
click at [643, 187] on div "Buyers can only see the products they have access to but can purchase any produ…" at bounding box center [709, 185] width 243 height 25
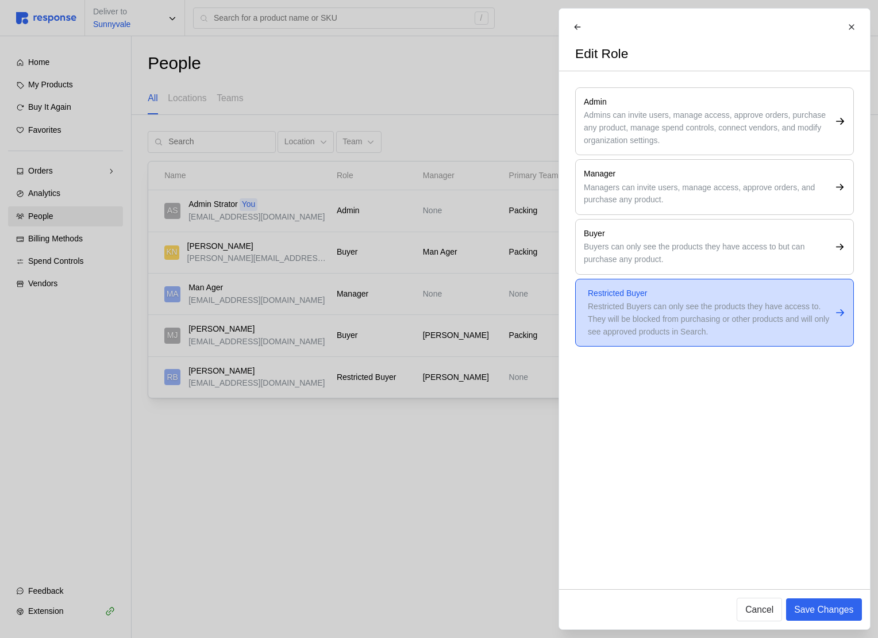
click at [625, 317] on div "Restricted Buyers can only see the products they have access to. They will be b…" at bounding box center [709, 319] width 243 height 37
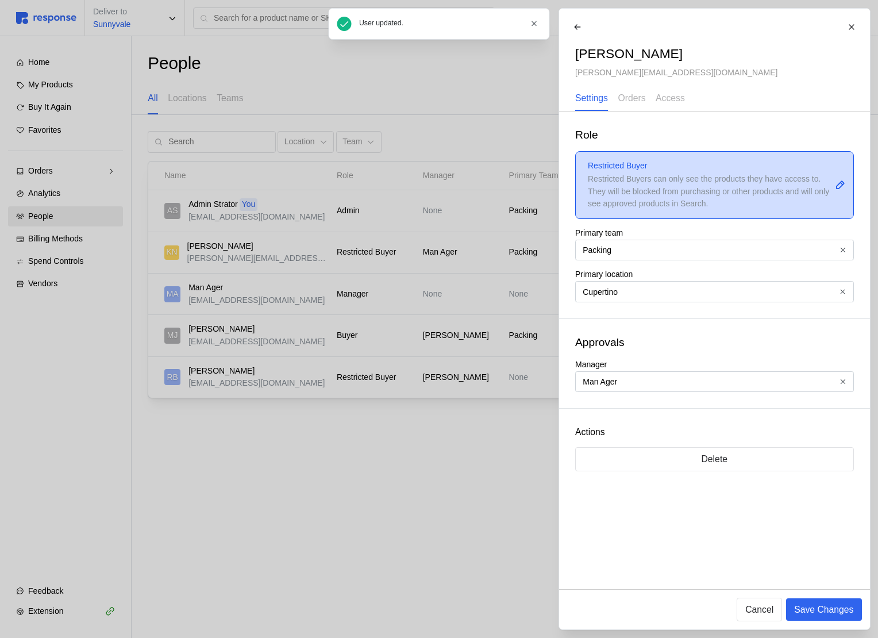
click at [659, 167] on p "Restricted Buyer" at bounding box center [709, 166] width 243 height 13
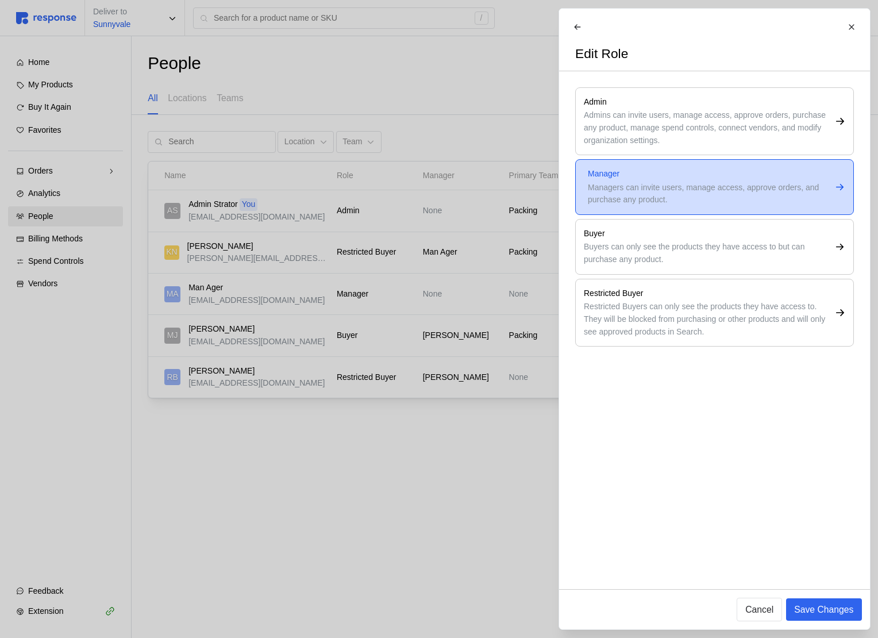
click at [623, 182] on div "Managers can invite users, manage access, approve orders, and purchase any prod…" at bounding box center [709, 194] width 243 height 25
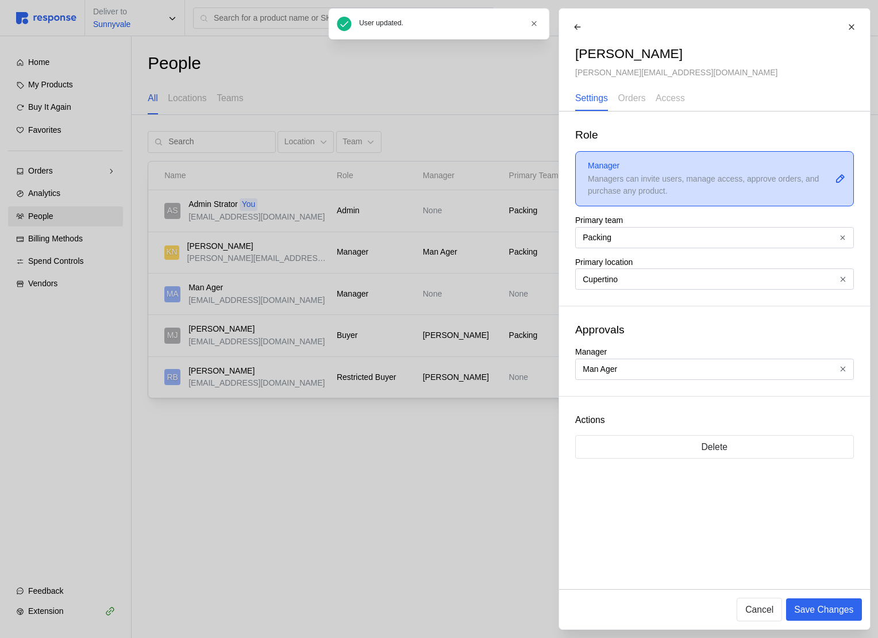
click at [624, 182] on div "Managers can invite users, manage access, approve orders, and purchase any prod…" at bounding box center [709, 185] width 243 height 25
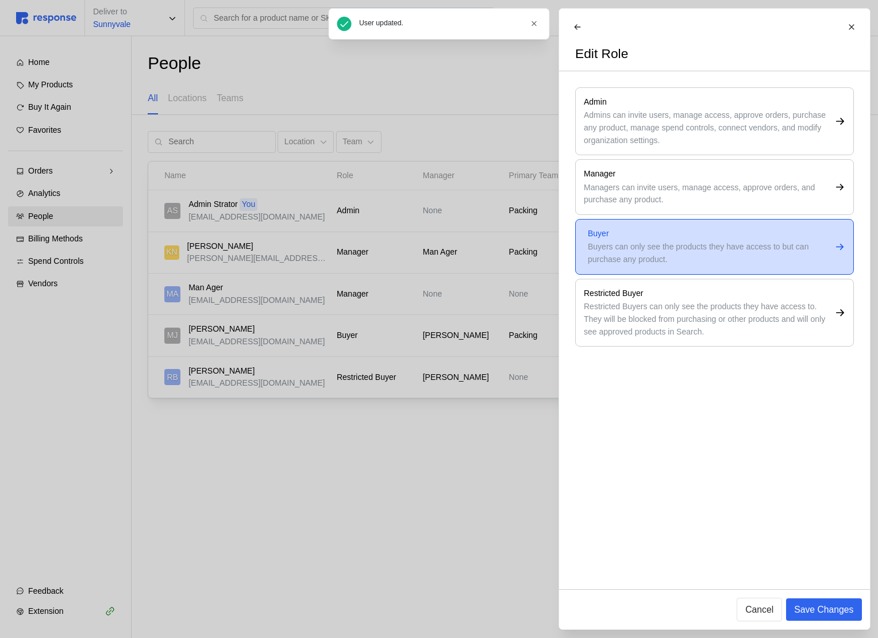
click at [624, 263] on div "Buyers can only see the products they have access to but can purchase any produ…" at bounding box center [709, 253] width 243 height 25
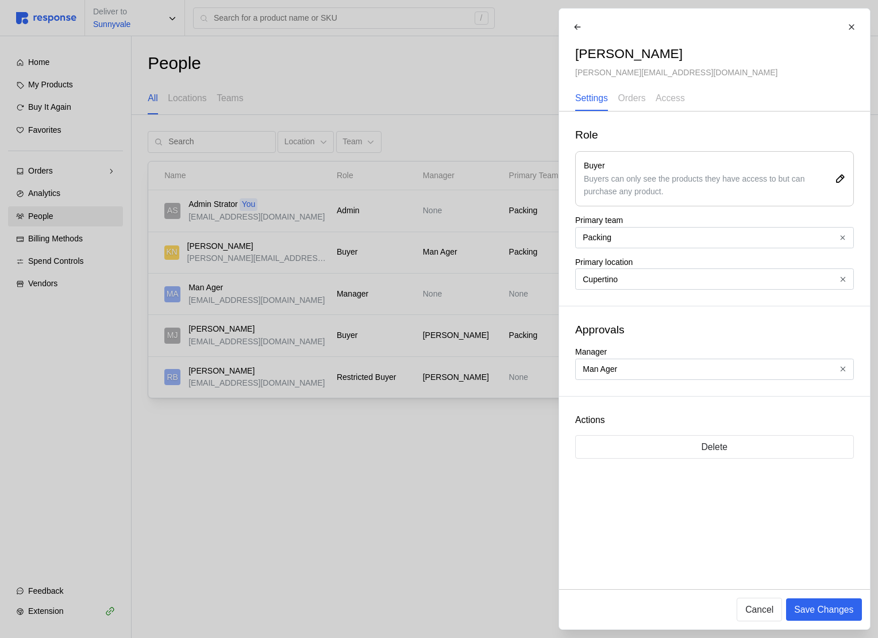
click at [403, 311] on div at bounding box center [439, 319] width 878 height 638
